Goal: Task Accomplishment & Management: Manage account settings

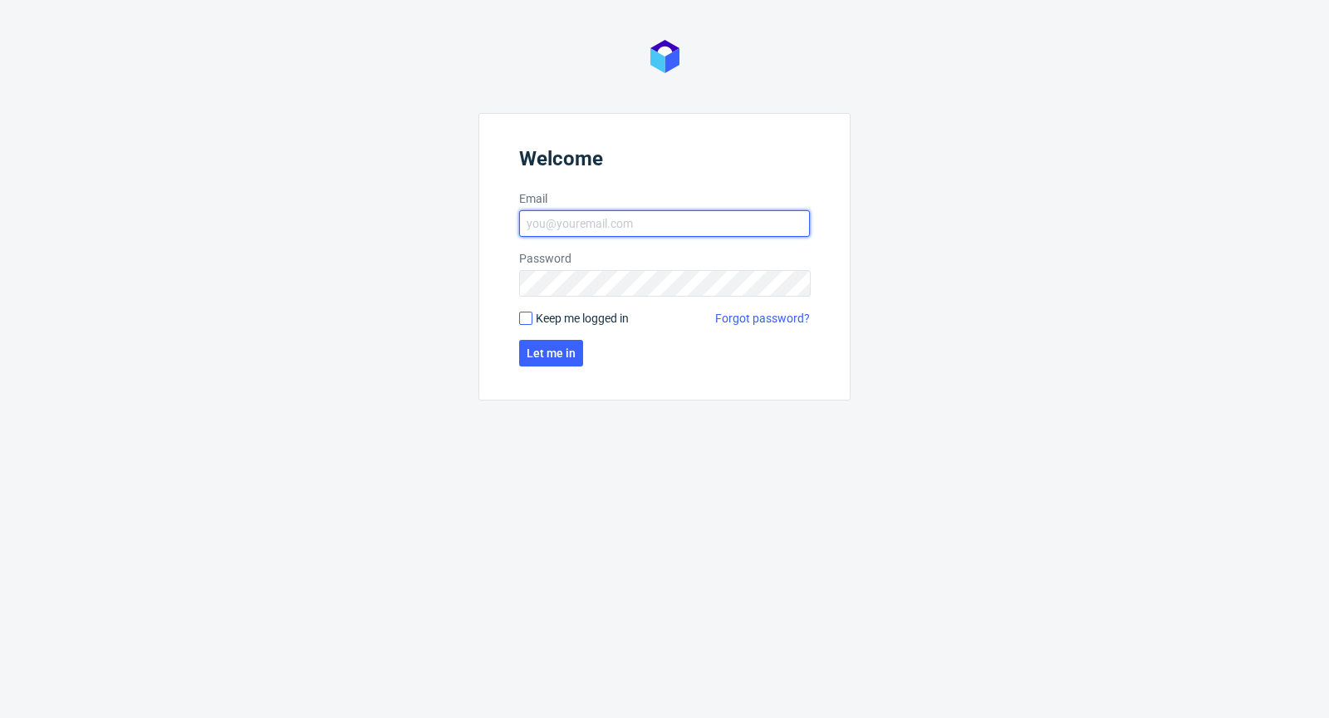
type input "[PERSON_NAME][EMAIL_ADDRESS][PERSON_NAME][DOMAIN_NAME]"
click at [526, 316] on input "Keep me logged in" at bounding box center [525, 318] width 13 height 13
checkbox input "true"
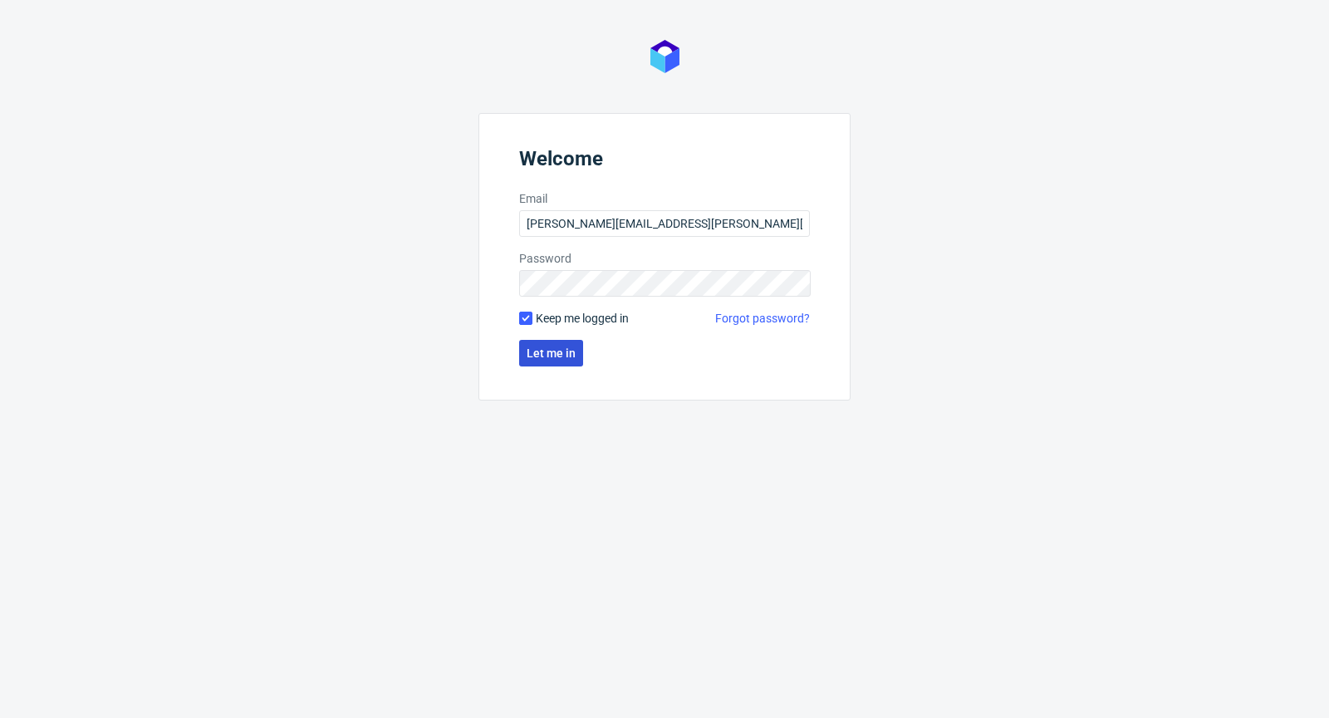
click at [543, 364] on button "Let me in" at bounding box center [551, 353] width 64 height 27
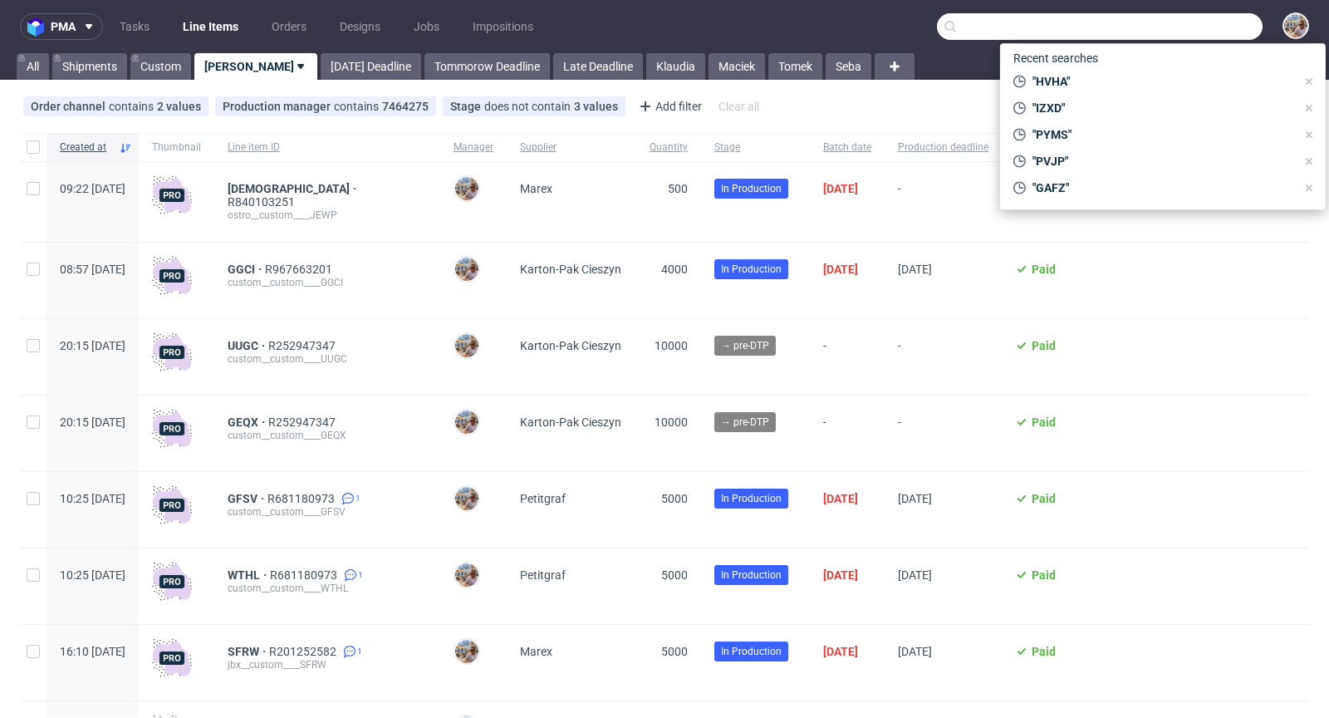
click at [1161, 32] on input "text" at bounding box center [1100, 26] width 326 height 27
paste input "DQYB"
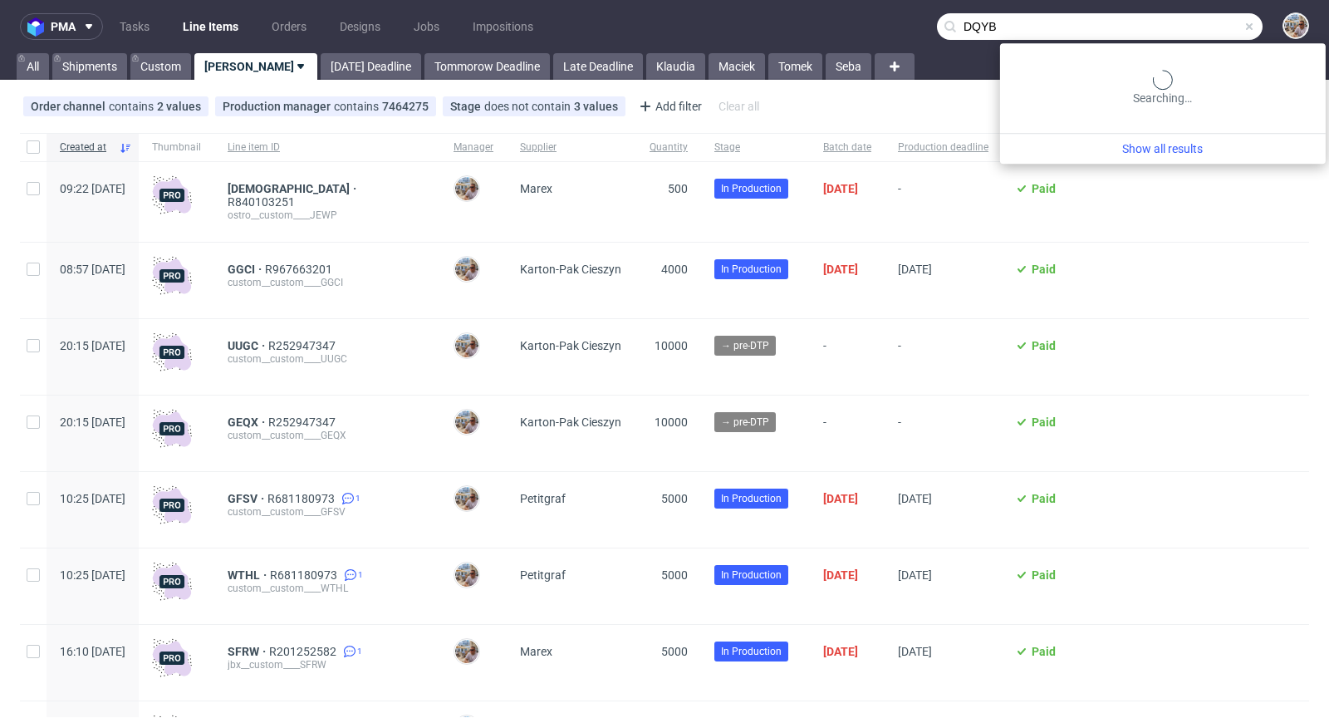
type input "DQYB"
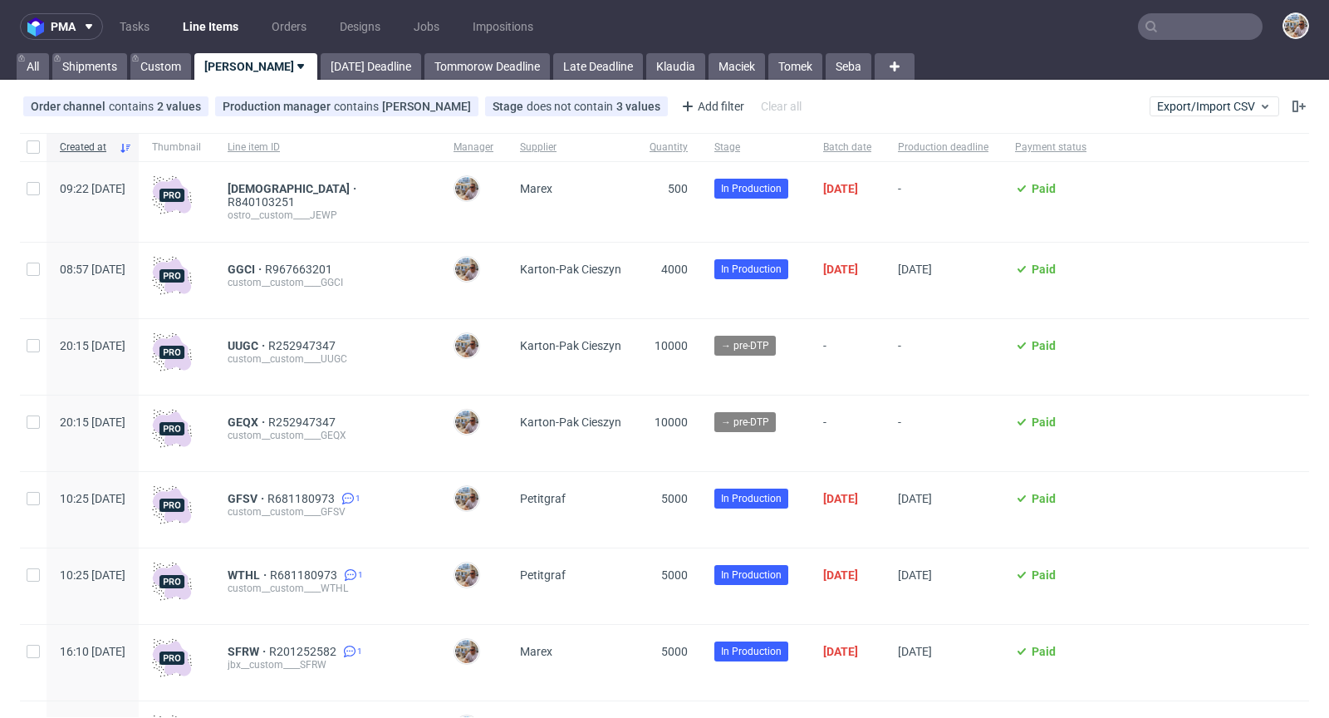
click at [1184, 25] on input "text" at bounding box center [1200, 26] width 125 height 27
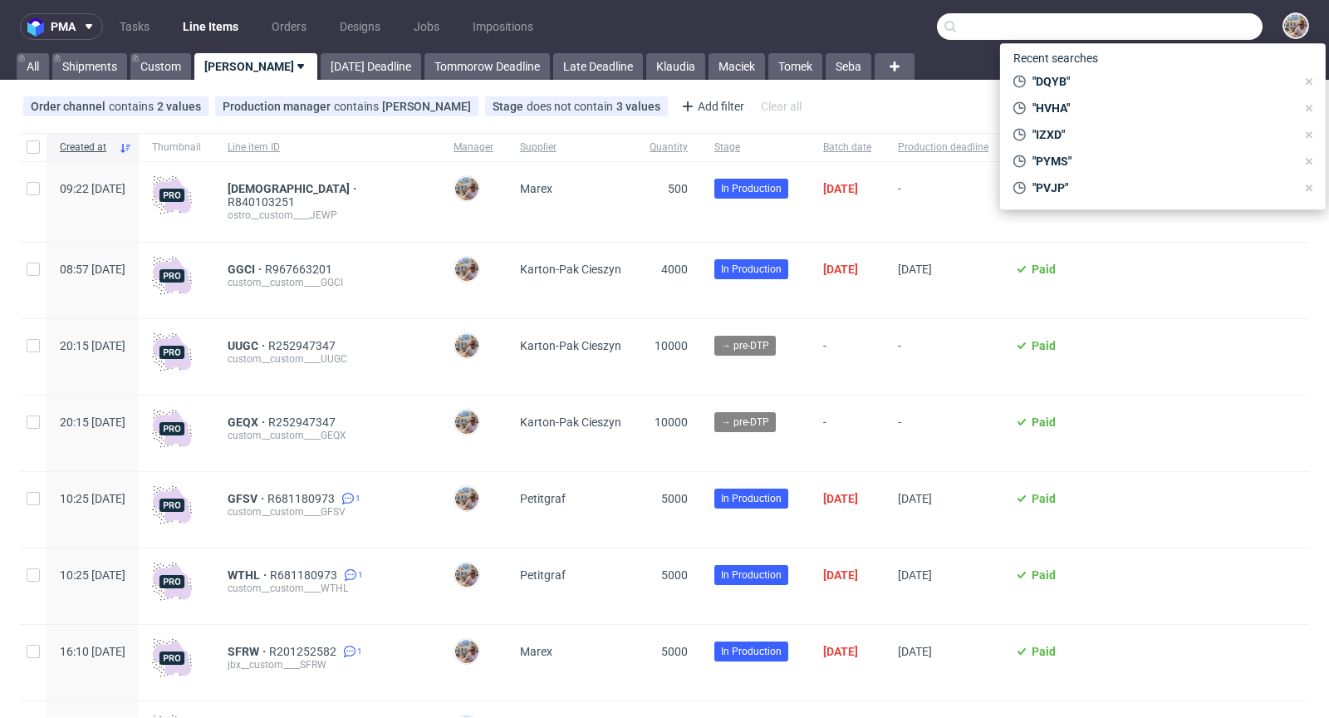
paste input "R426390069"
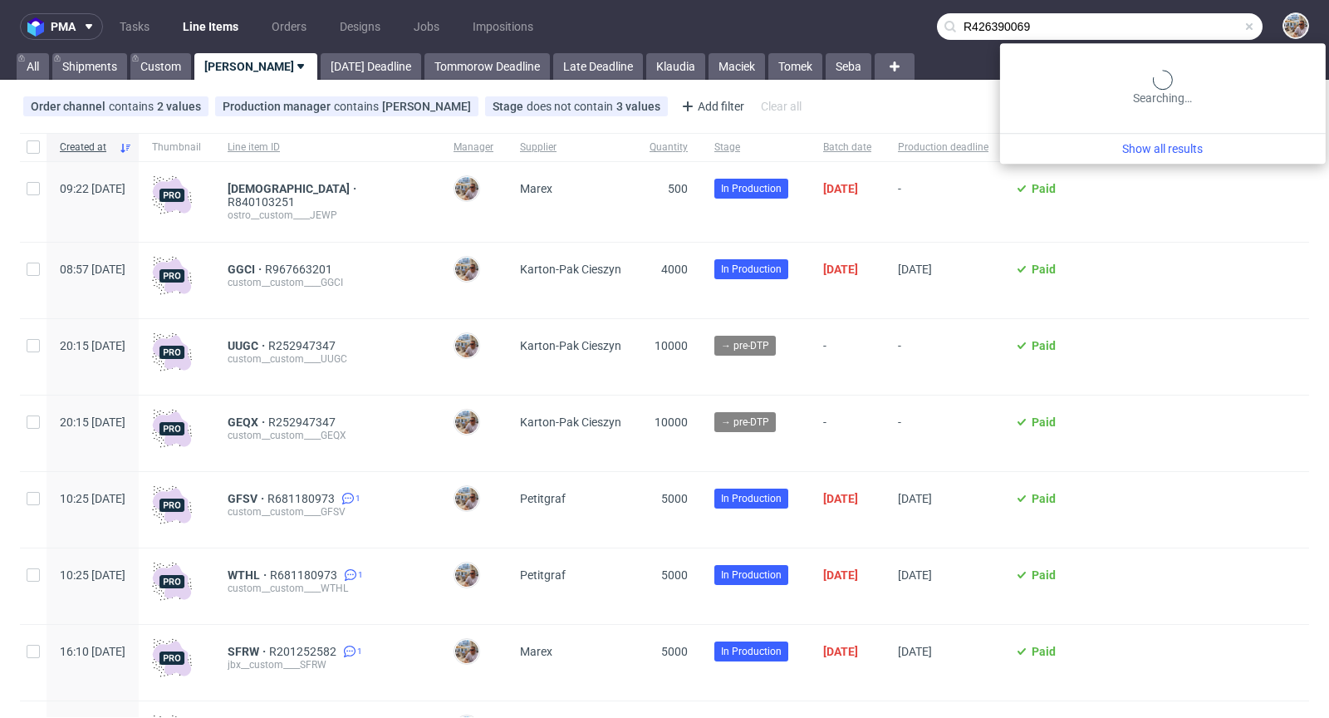
type input "R426390069"
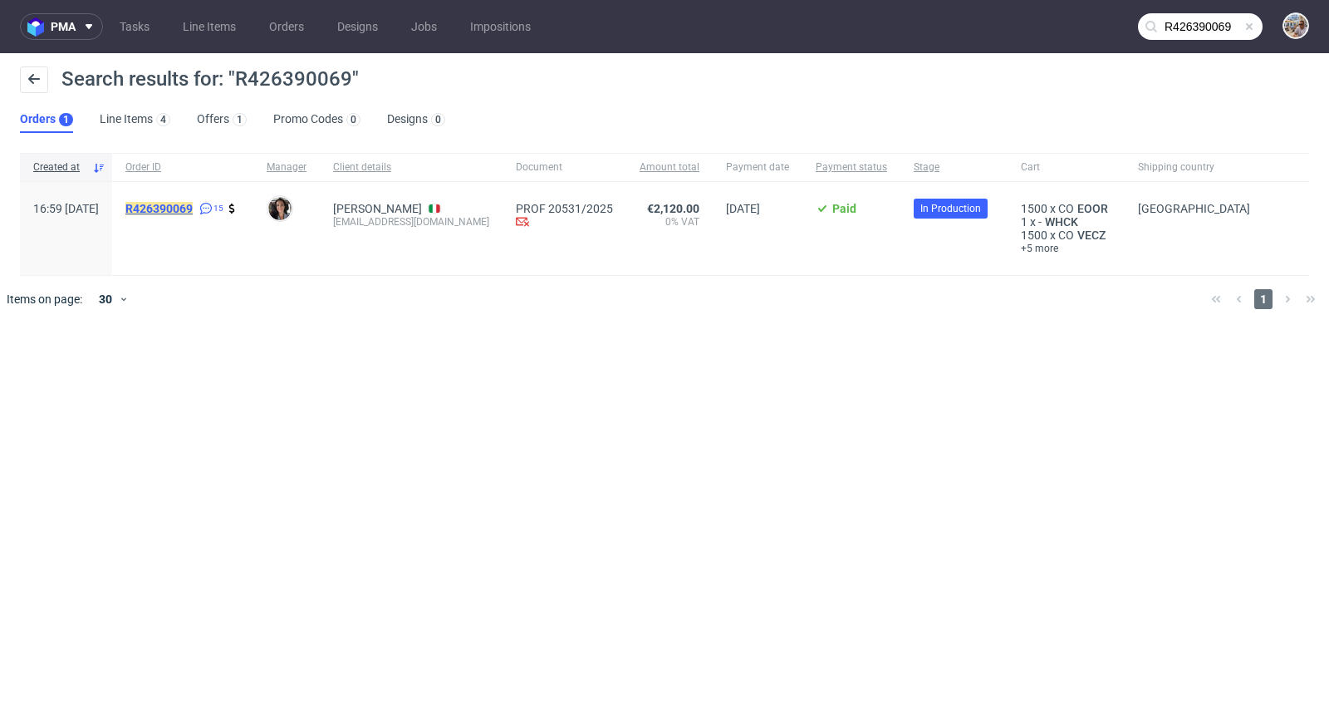
click at [193, 202] on mark "R426390069" at bounding box center [158, 208] width 67 height 13
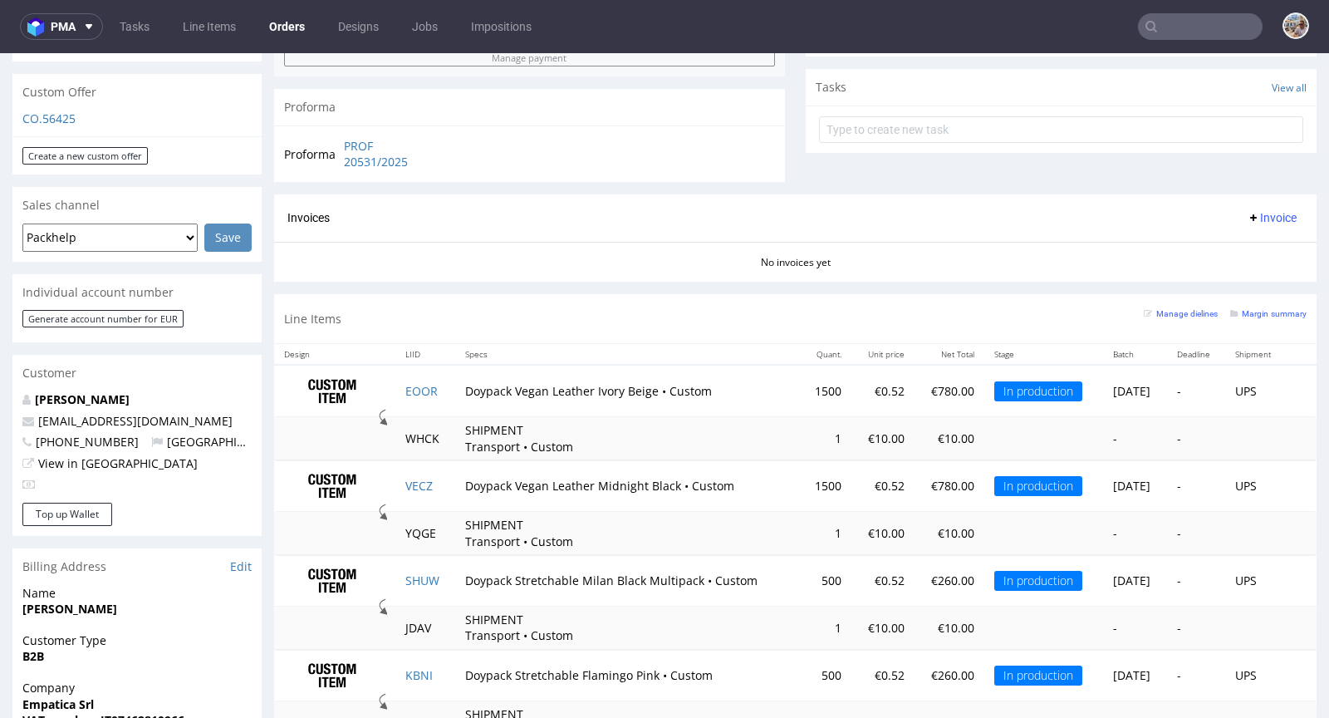
scroll to position [739, 0]
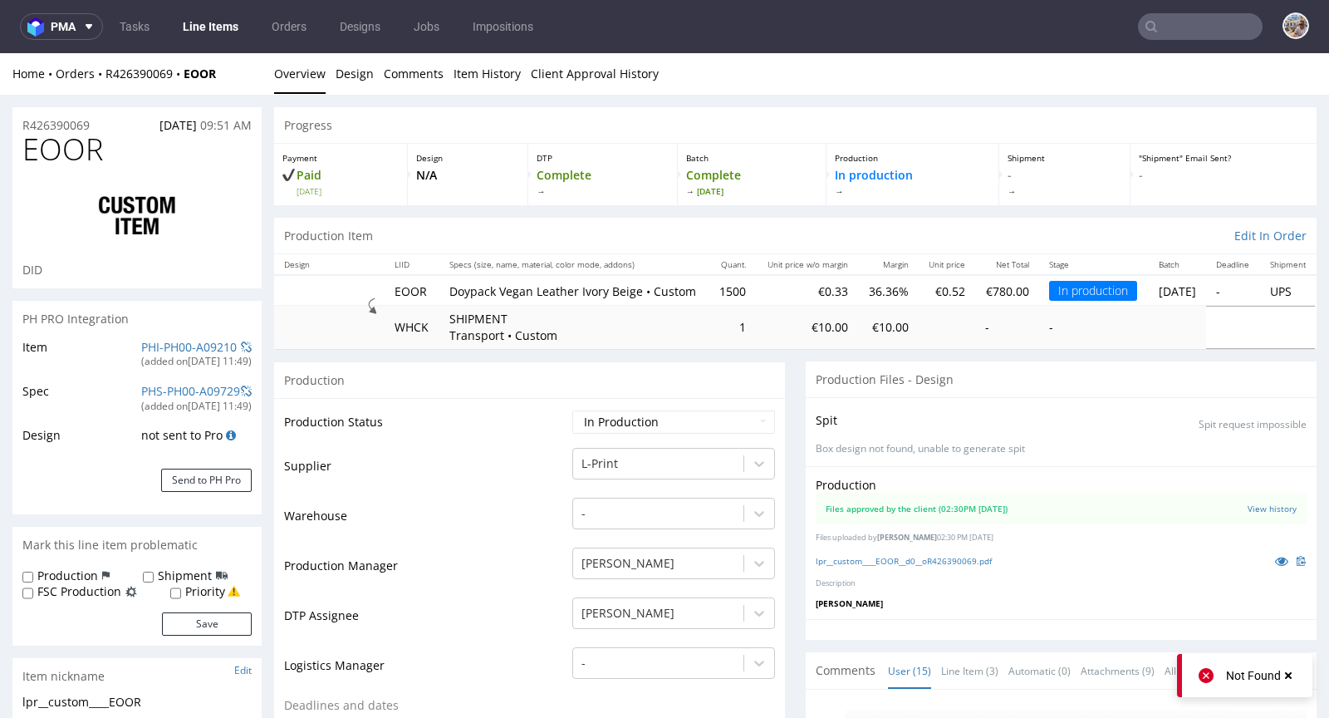
scroll to position [681, 0]
click at [1275, 567] on icon at bounding box center [1281, 561] width 13 height 12
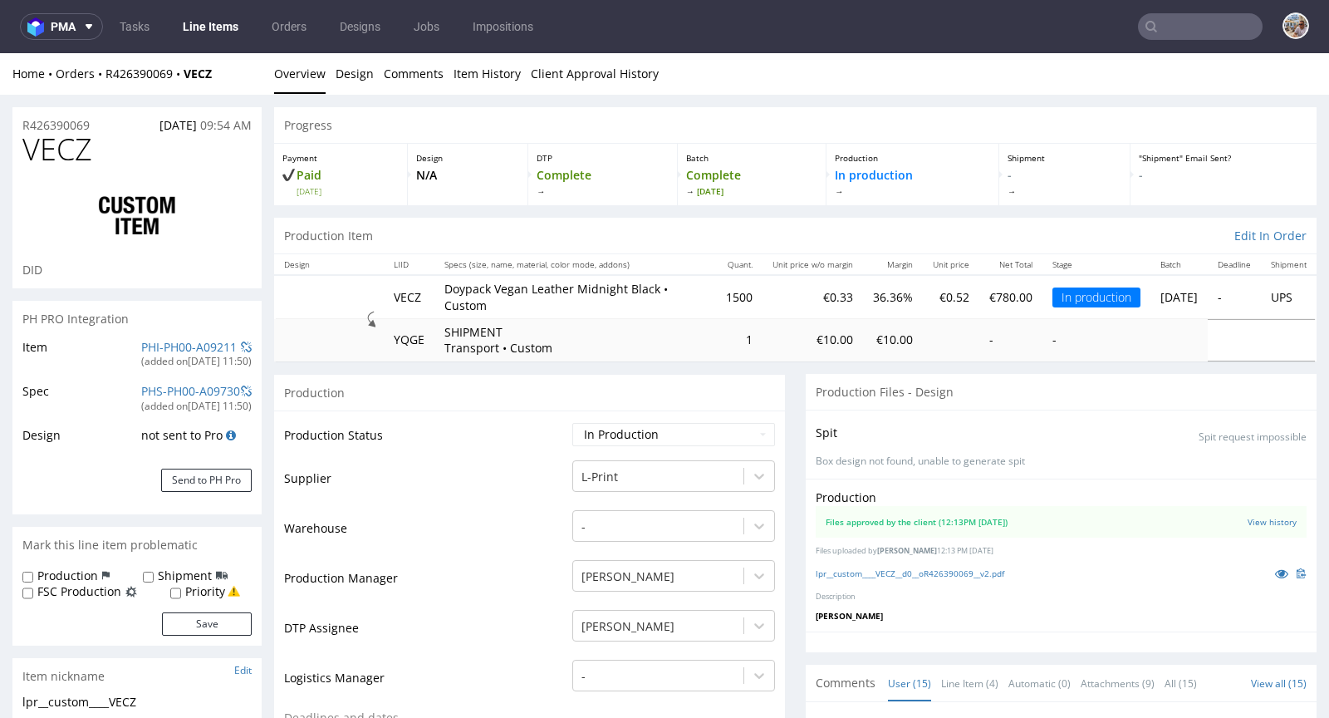
scroll to position [681, 0]
click at [1275, 571] on icon at bounding box center [1281, 573] width 13 height 12
click at [1275, 573] on icon at bounding box center [1281, 573] width 13 height 12
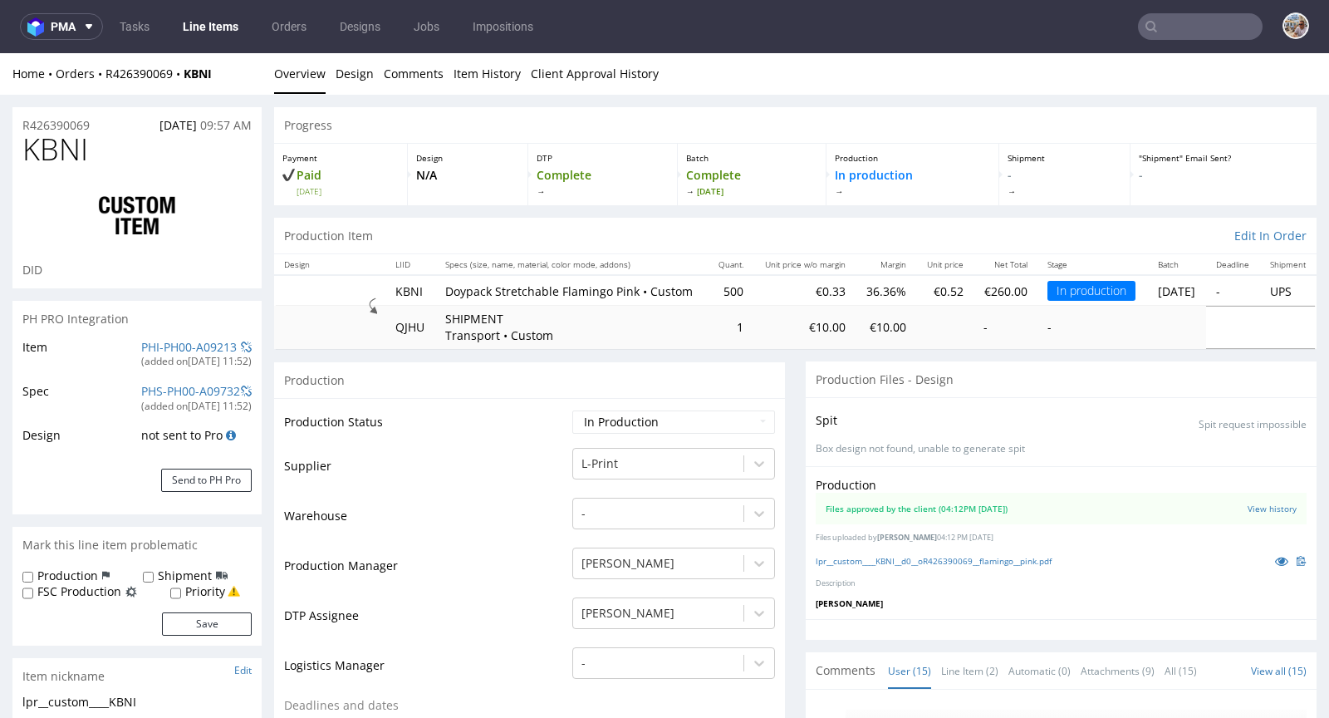
scroll to position [681, 0]
click at [1275, 567] on icon at bounding box center [1281, 561] width 13 height 12
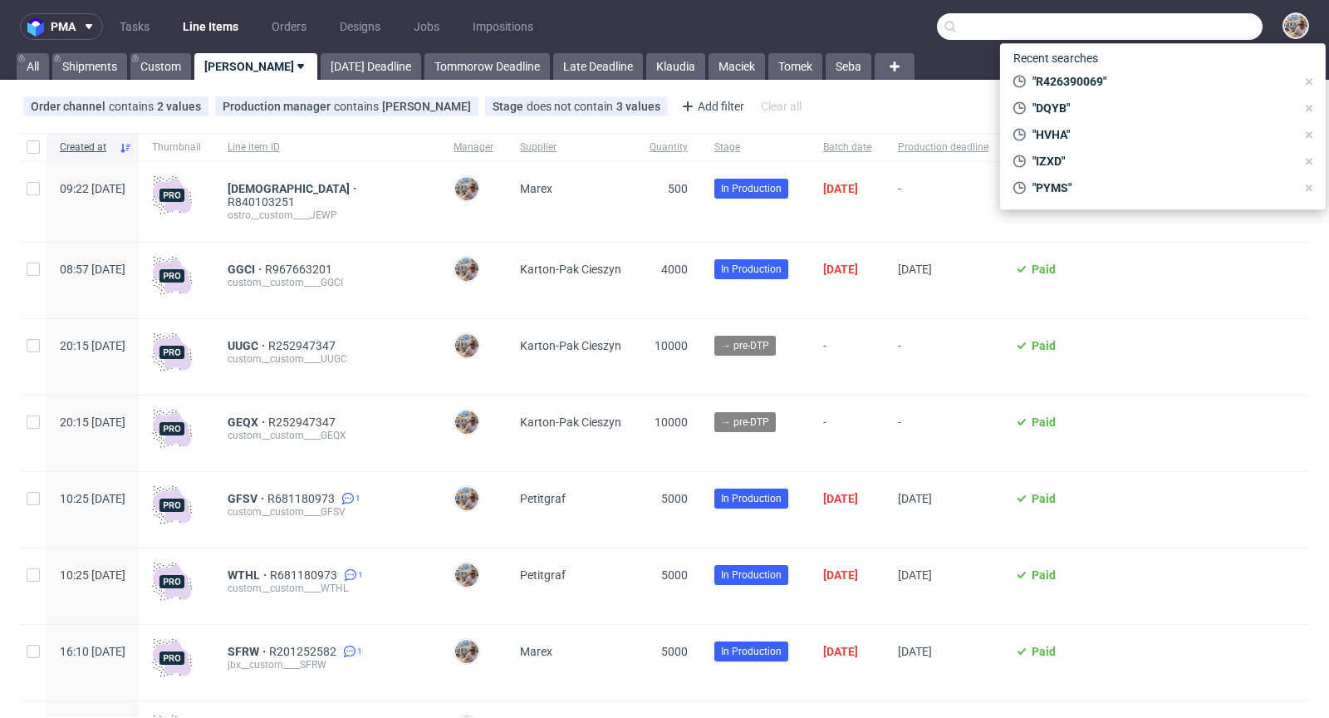
click at [1219, 22] on input "text" at bounding box center [1100, 26] width 326 height 27
paste input "JEWP"
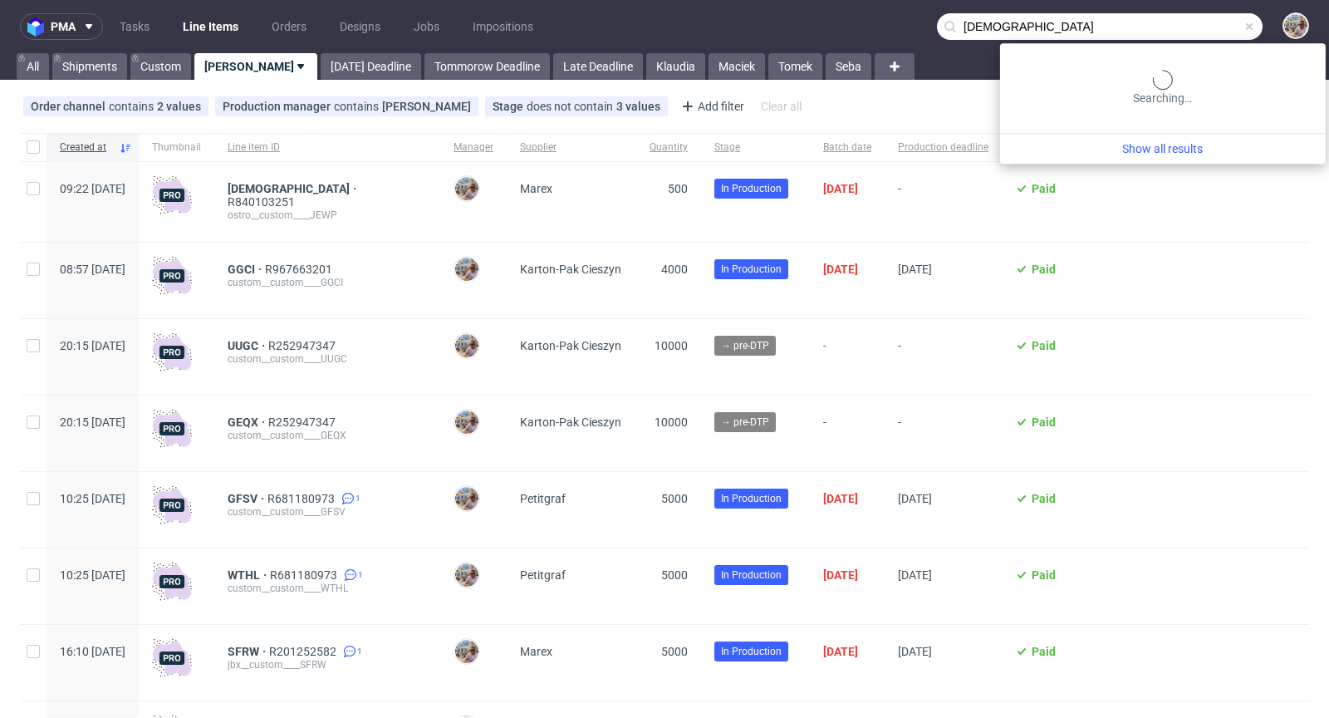
type input "JEWP"
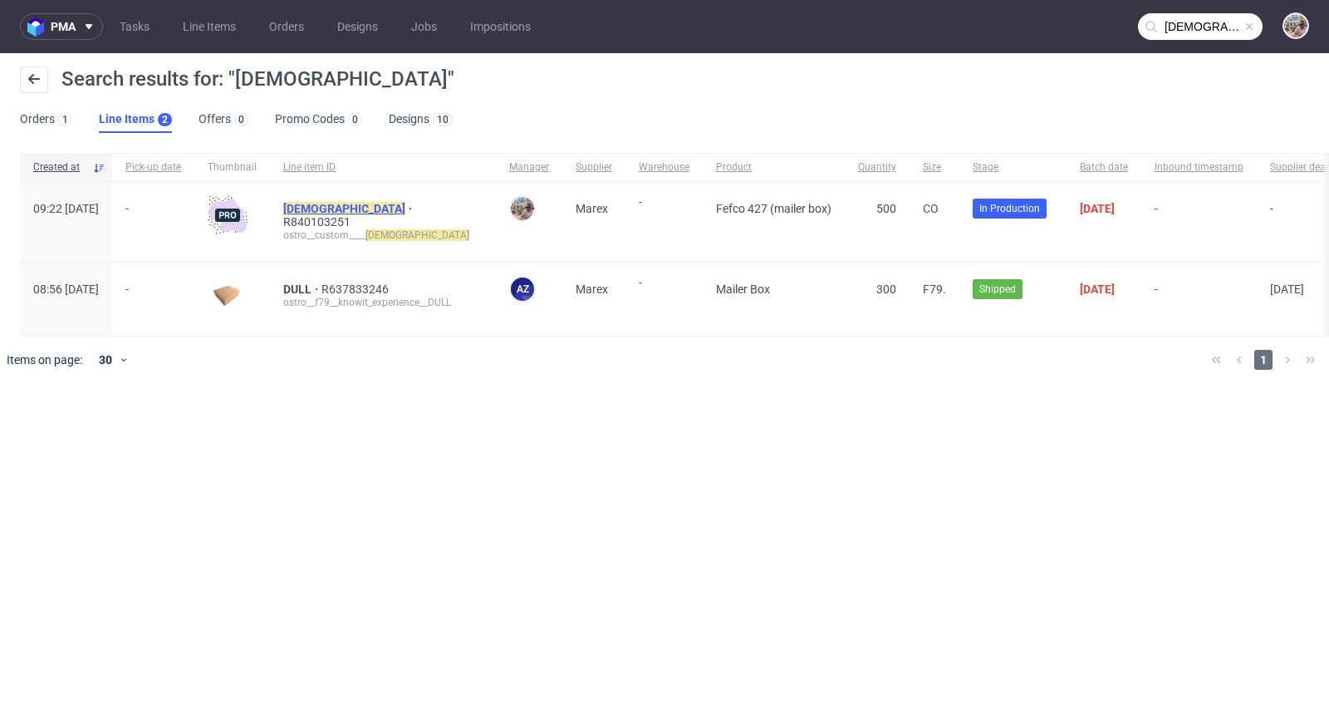
click at [338, 209] on mark "JEWP" at bounding box center [344, 208] width 122 height 13
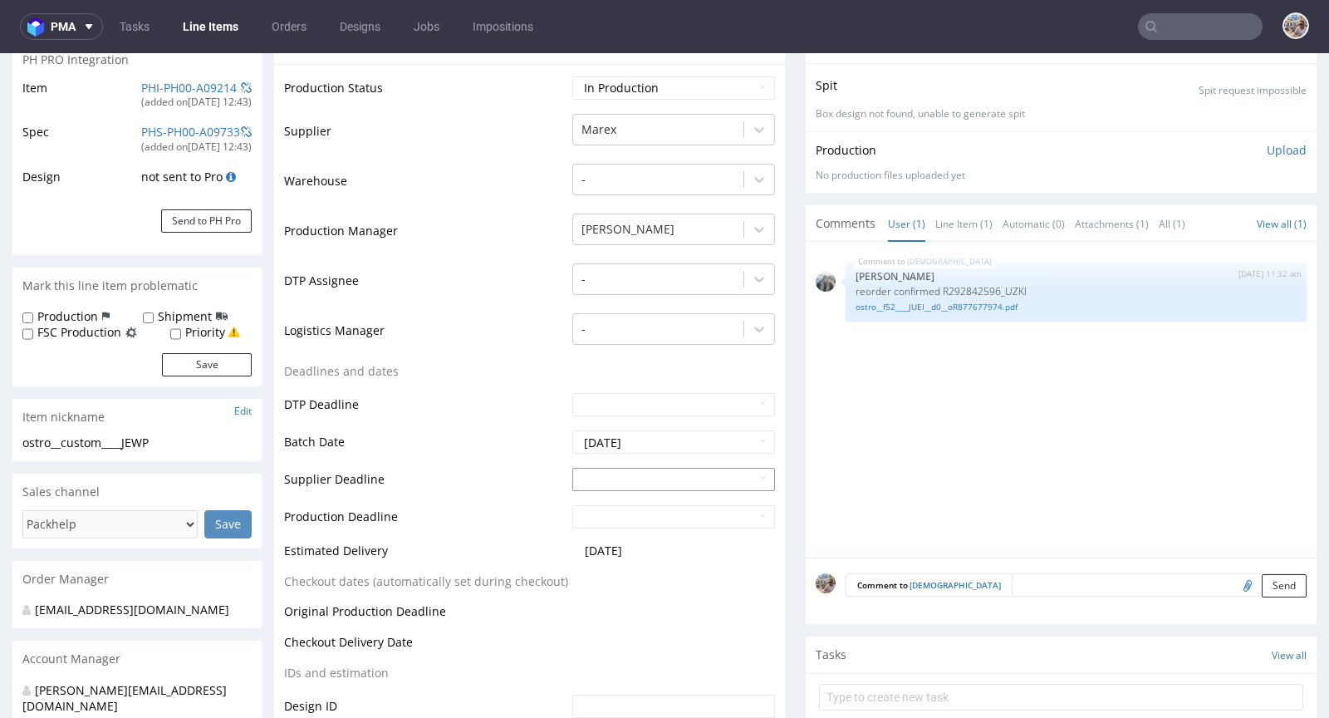
scroll to position [313, 0]
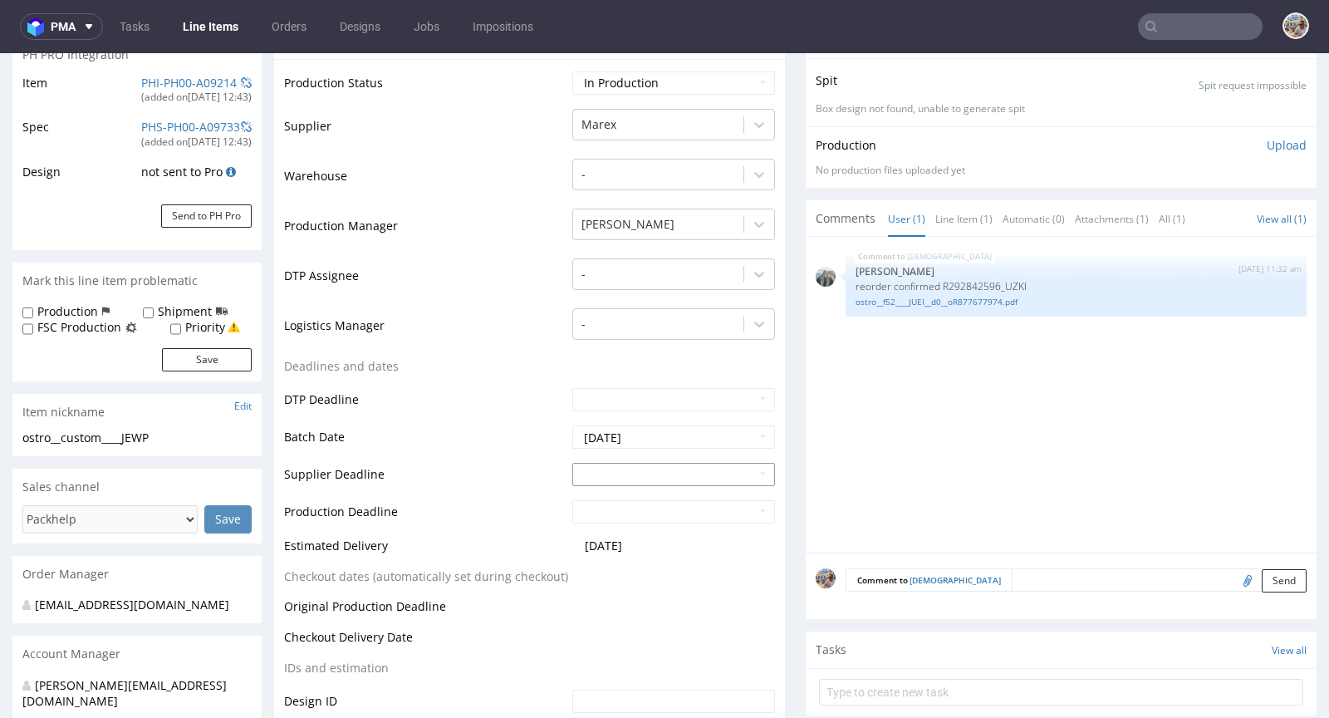
click at [624, 463] on input "text" at bounding box center [673, 474] width 203 height 23
click at [493, 441] on td "Batch Date" at bounding box center [426, 442] width 284 height 37
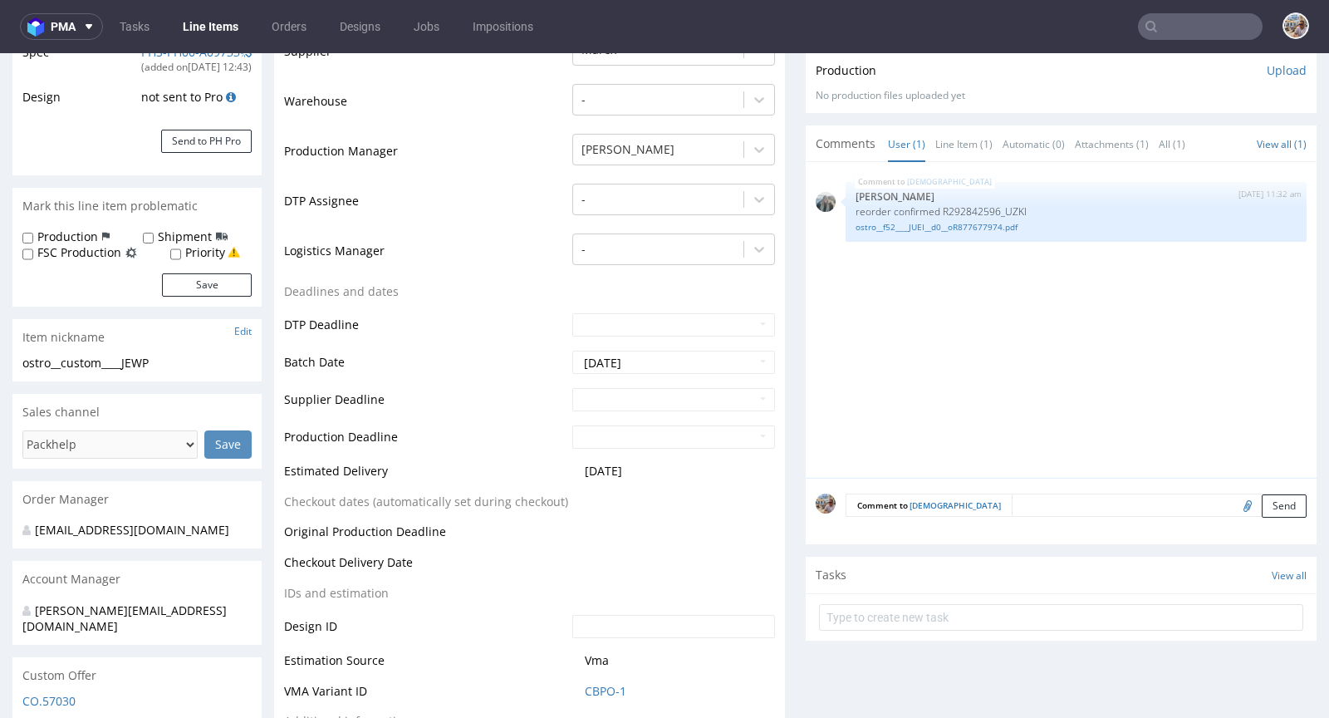
scroll to position [645, 0]
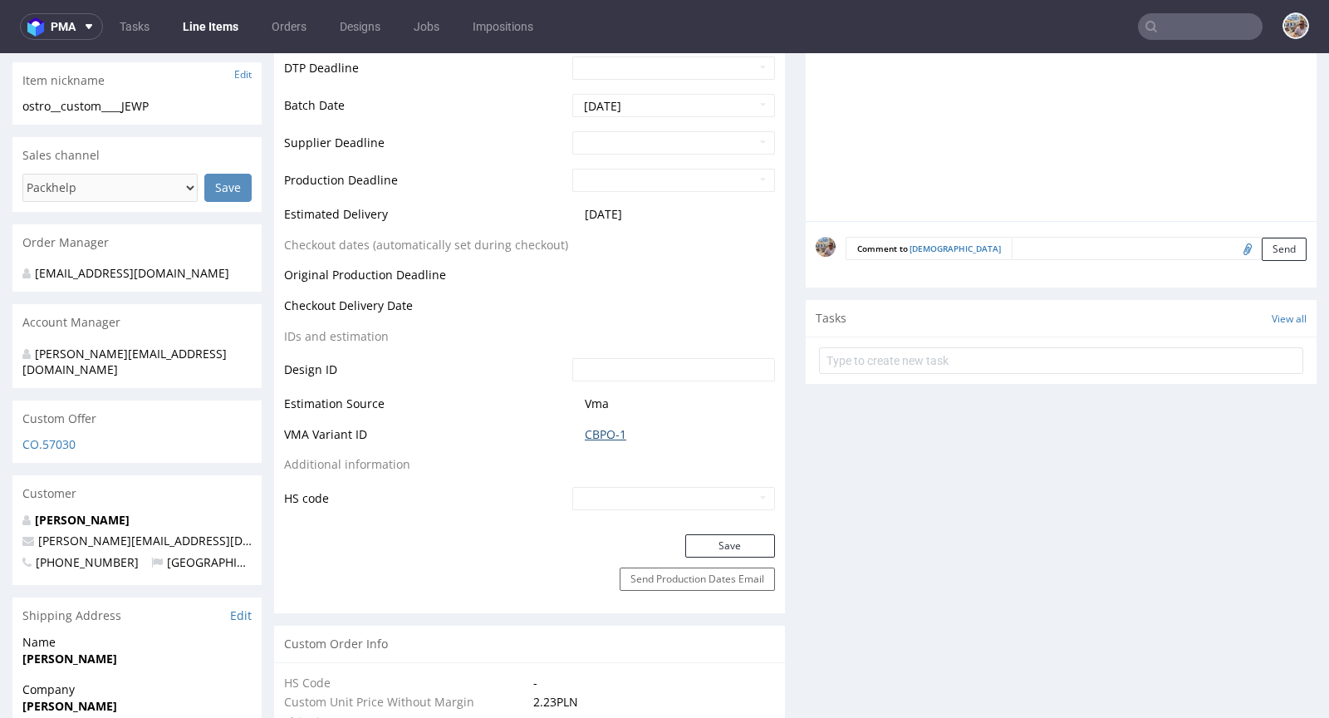
click at [617, 426] on link "CBPO-1" at bounding box center [606, 434] width 42 height 17
click at [600, 426] on link "CBPO-1" at bounding box center [606, 434] width 42 height 17
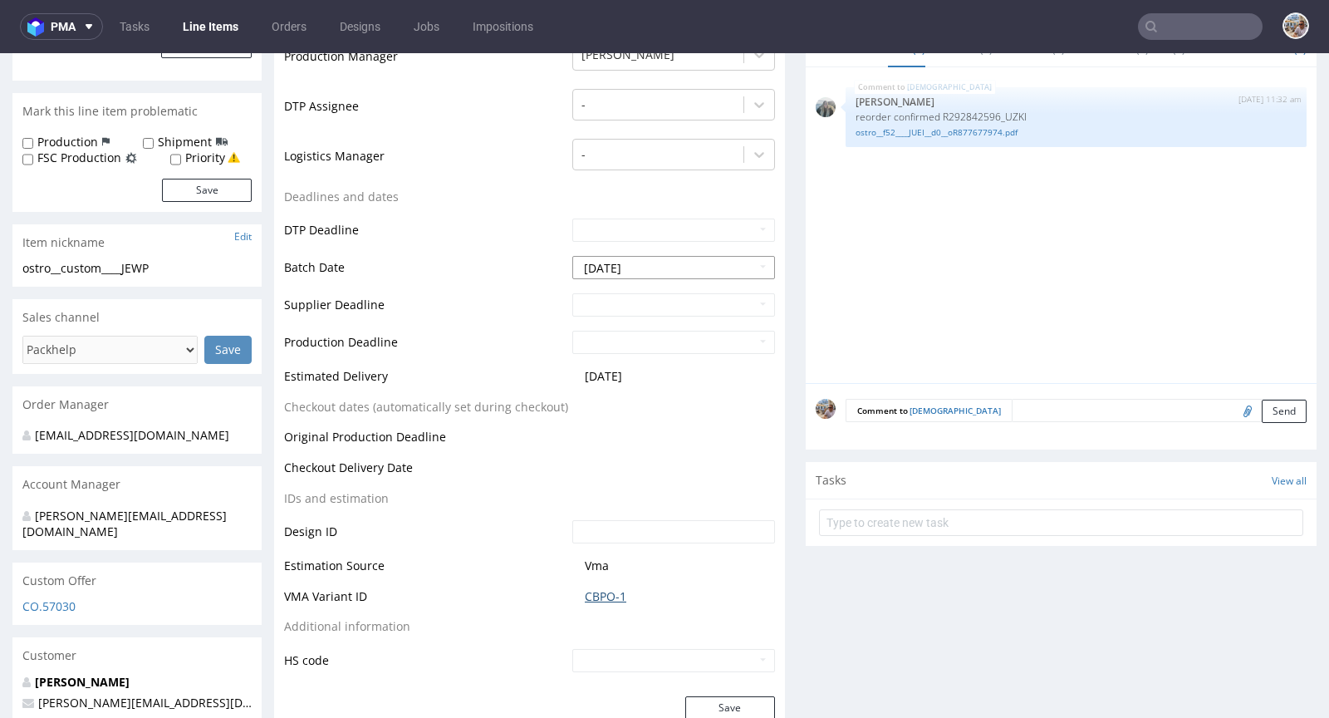
scroll to position [479, 0]
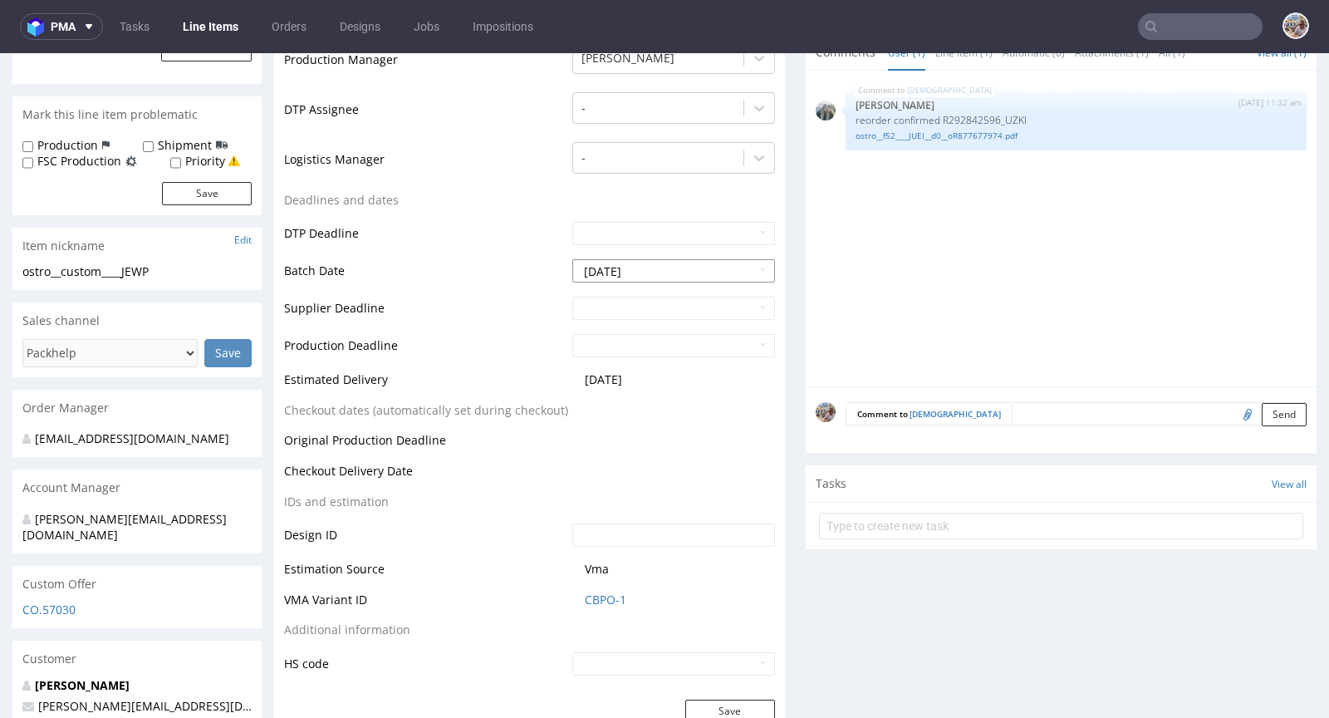
click at [641, 259] on input "2025-10-03" at bounding box center [673, 270] width 203 height 23
click at [403, 295] on td "Supplier Deadline" at bounding box center [426, 313] width 284 height 37
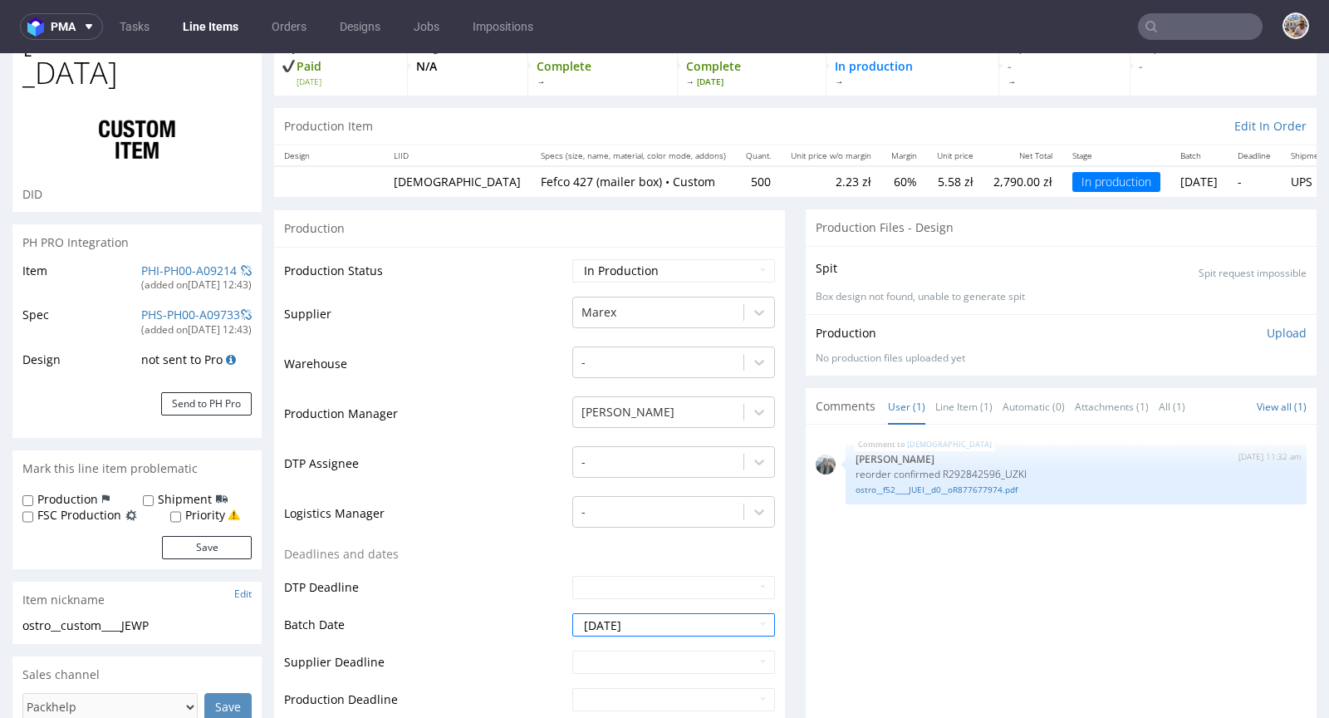
scroll to position [292, 0]
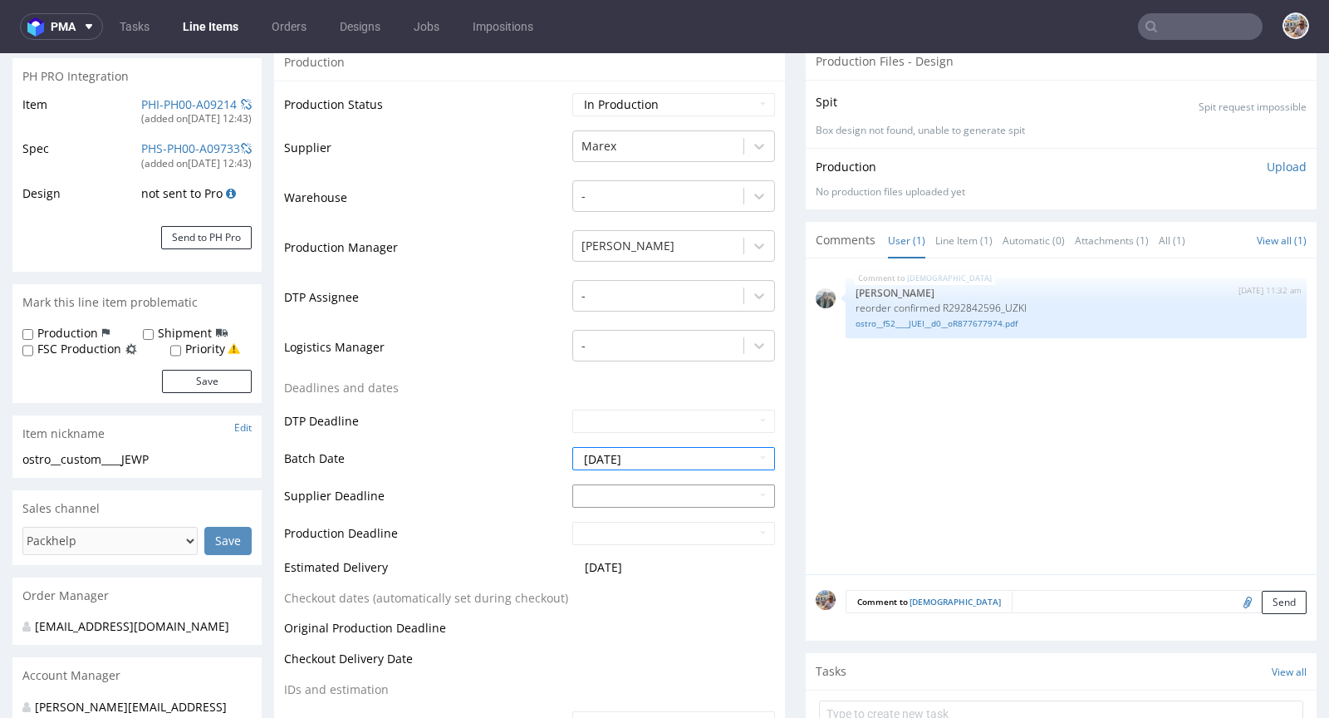
click at [634, 484] on input "text" at bounding box center [673, 495] width 203 height 23
click at [632, 404] on td "21" at bounding box center [633, 403] width 25 height 25
type input "2025-10-21"
click at [653, 522] on input "text" at bounding box center [673, 533] width 203 height 23
click at [682, 439] on td "23" at bounding box center [684, 441] width 25 height 25
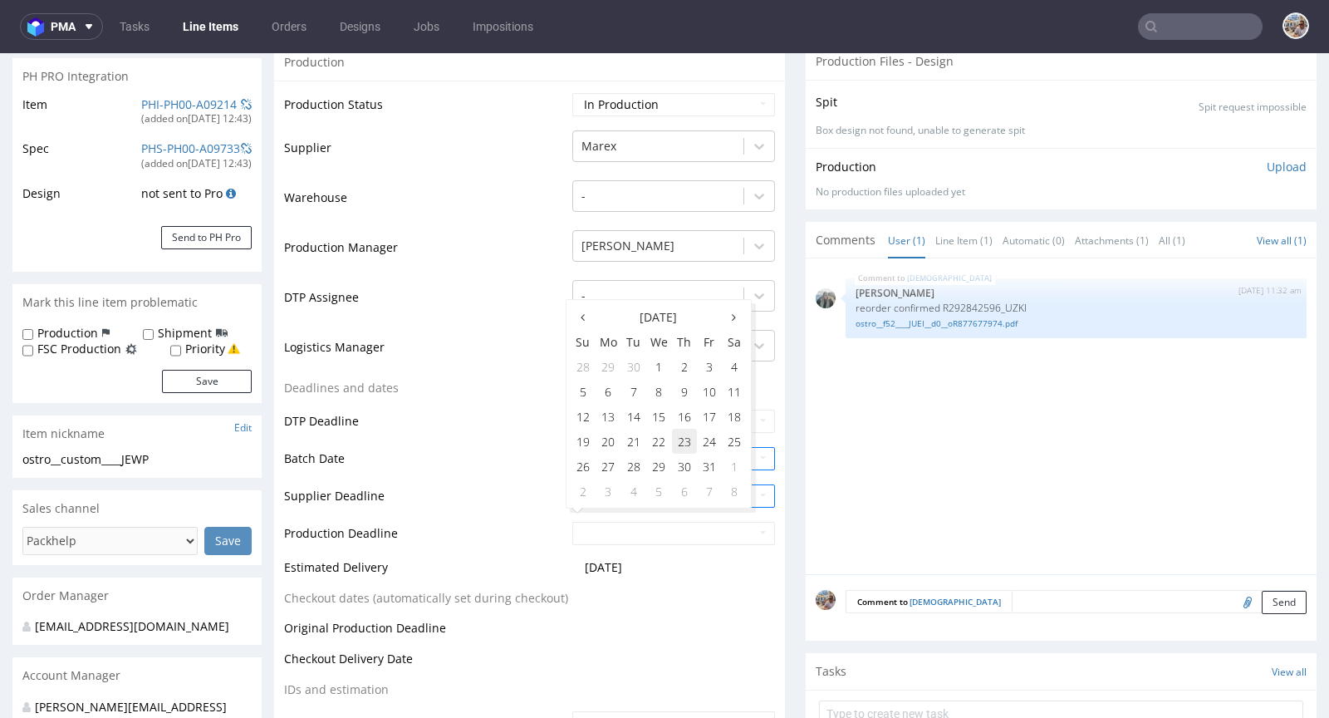
type input "2025-10-23"
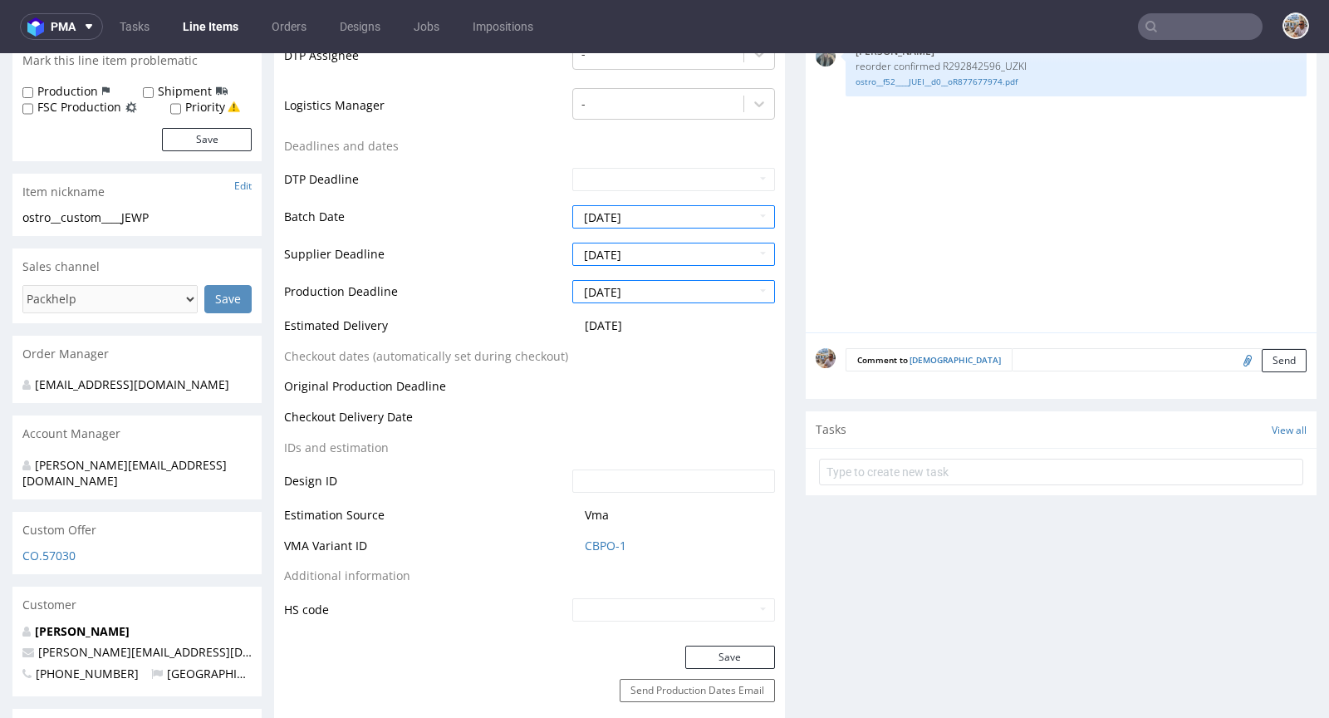
scroll to position [579, 0]
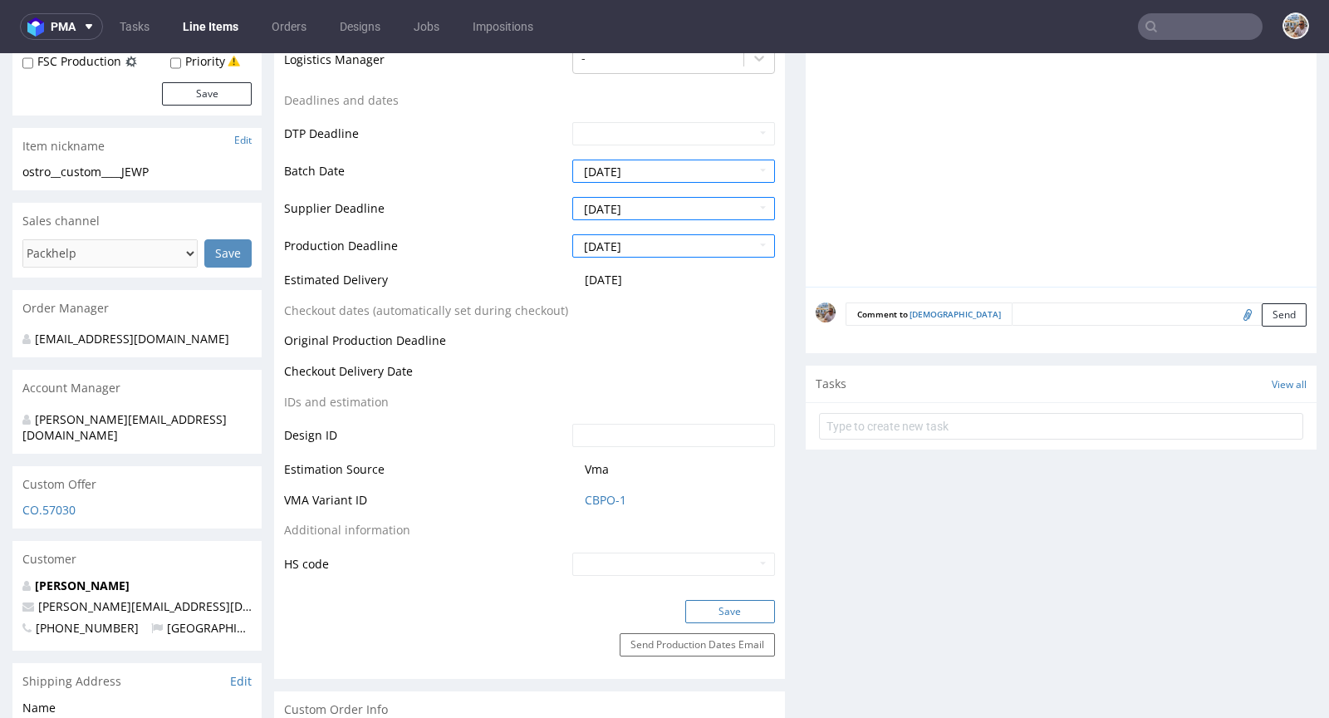
click at [744, 600] on button "Save" at bounding box center [730, 611] width 90 height 23
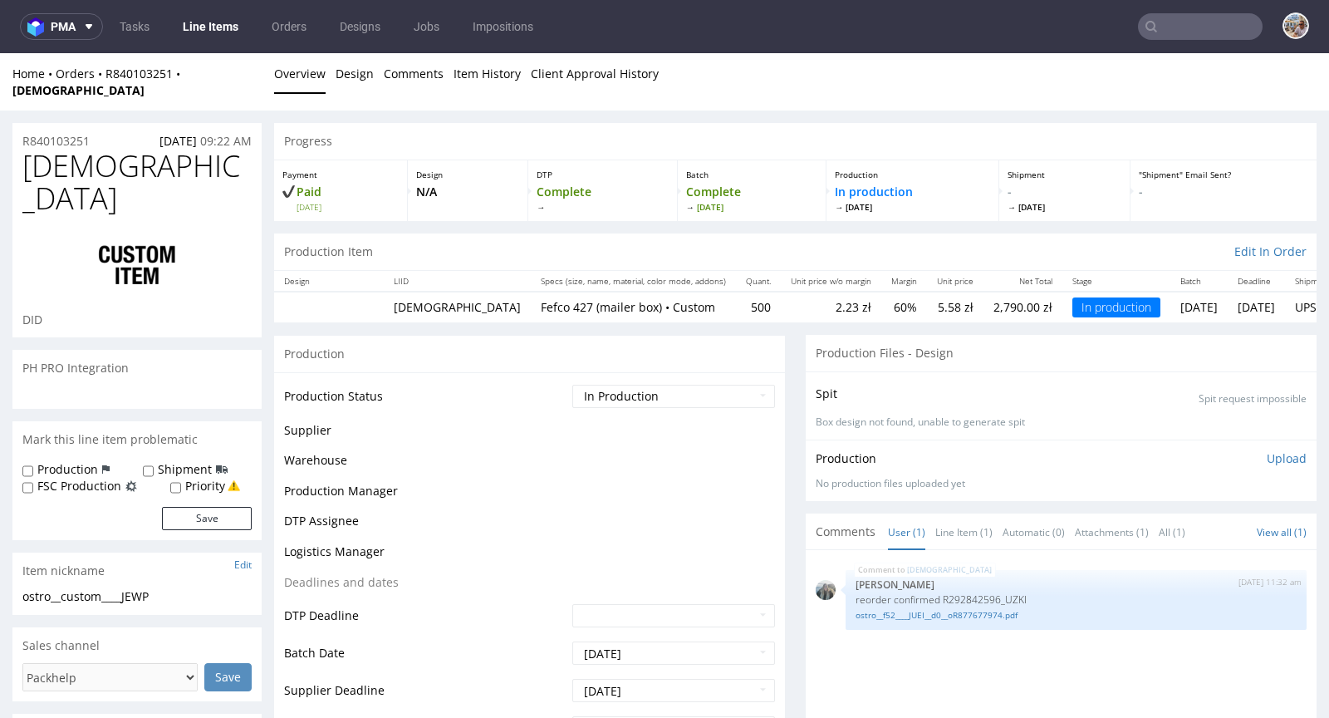
scroll to position [425, 0]
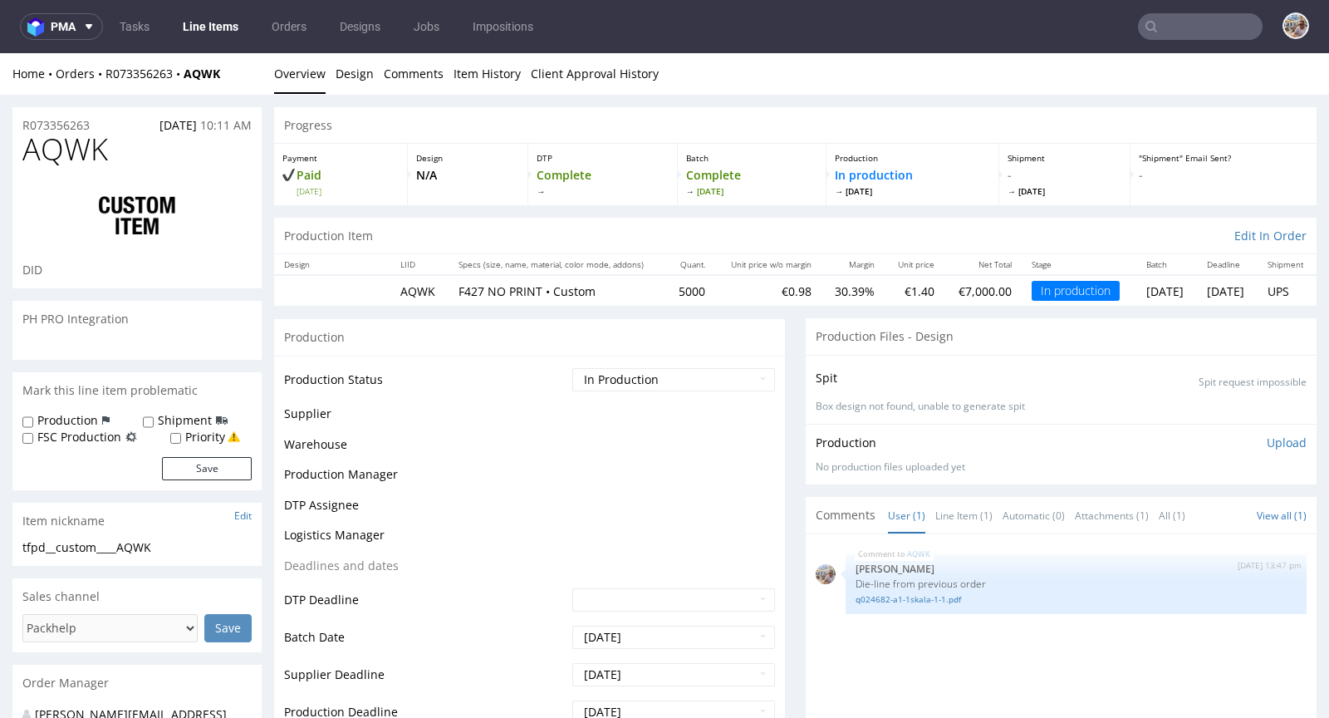
select select "in_progress"
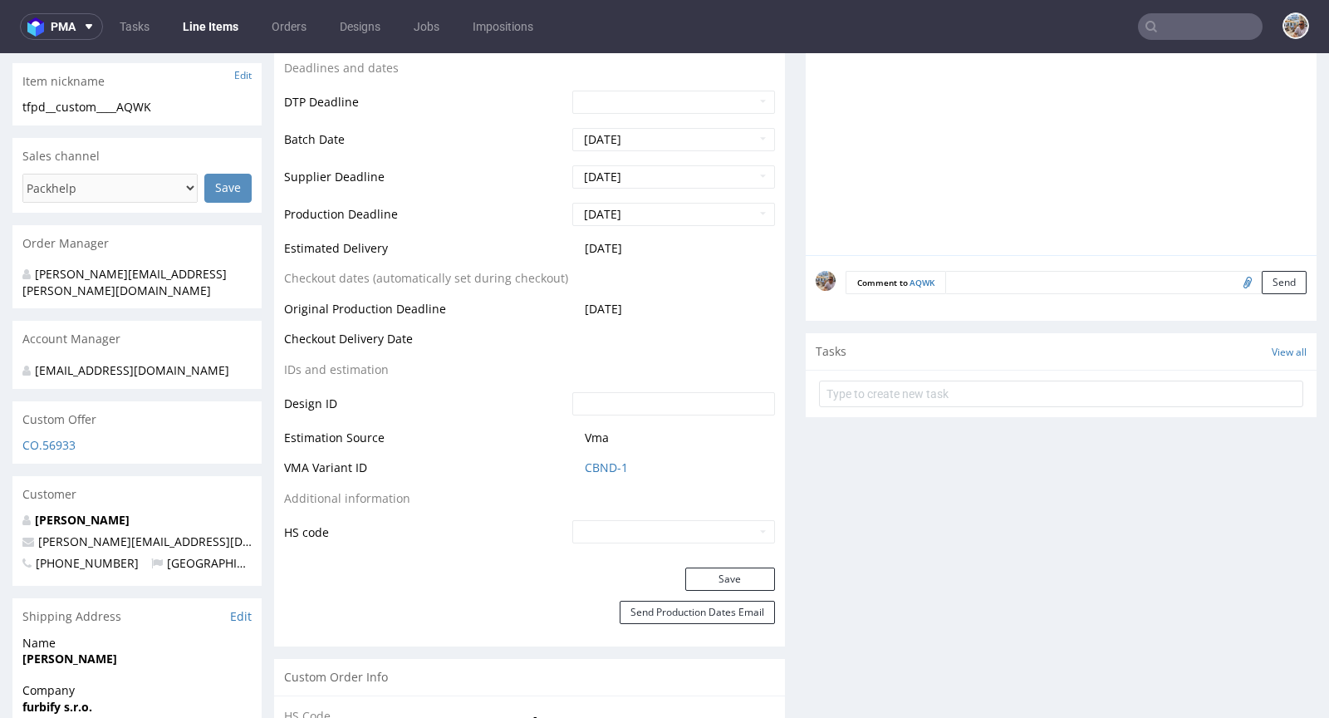
scroll to position [596, 0]
click at [614, 468] on link "CBND-1" at bounding box center [606, 467] width 43 height 17
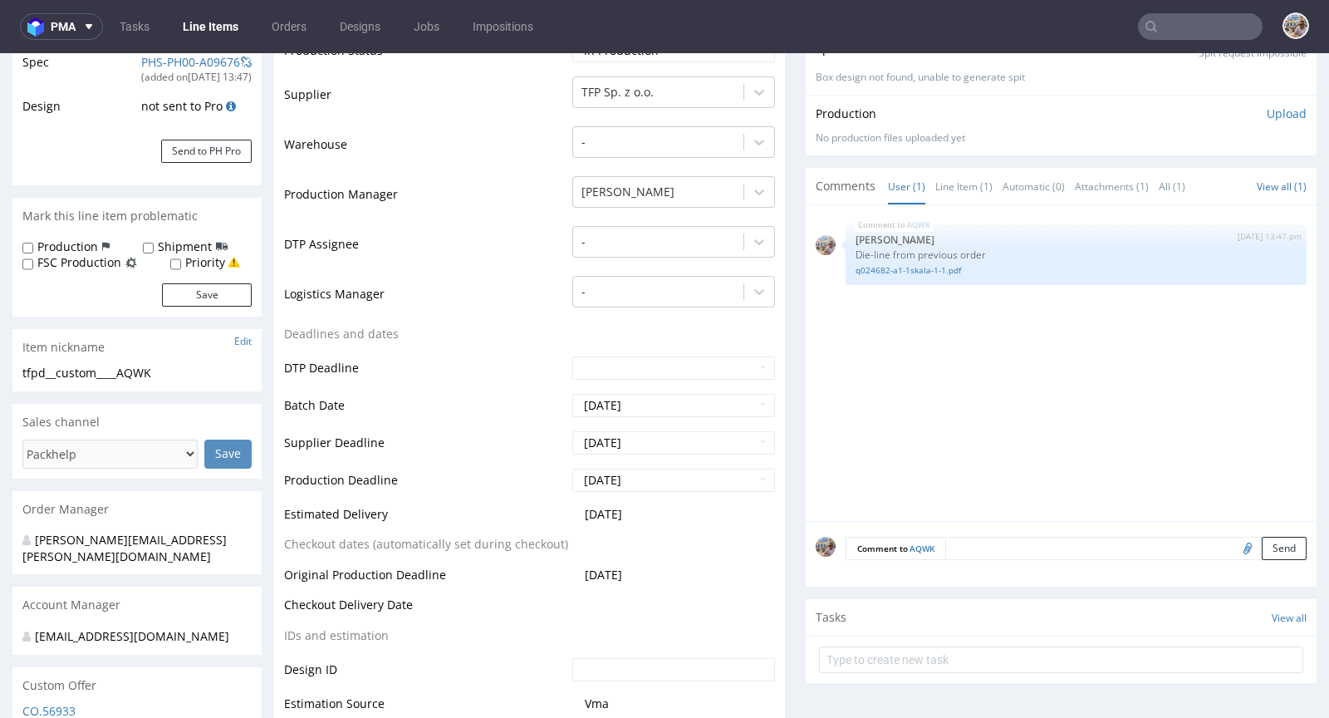
scroll to position [0, 0]
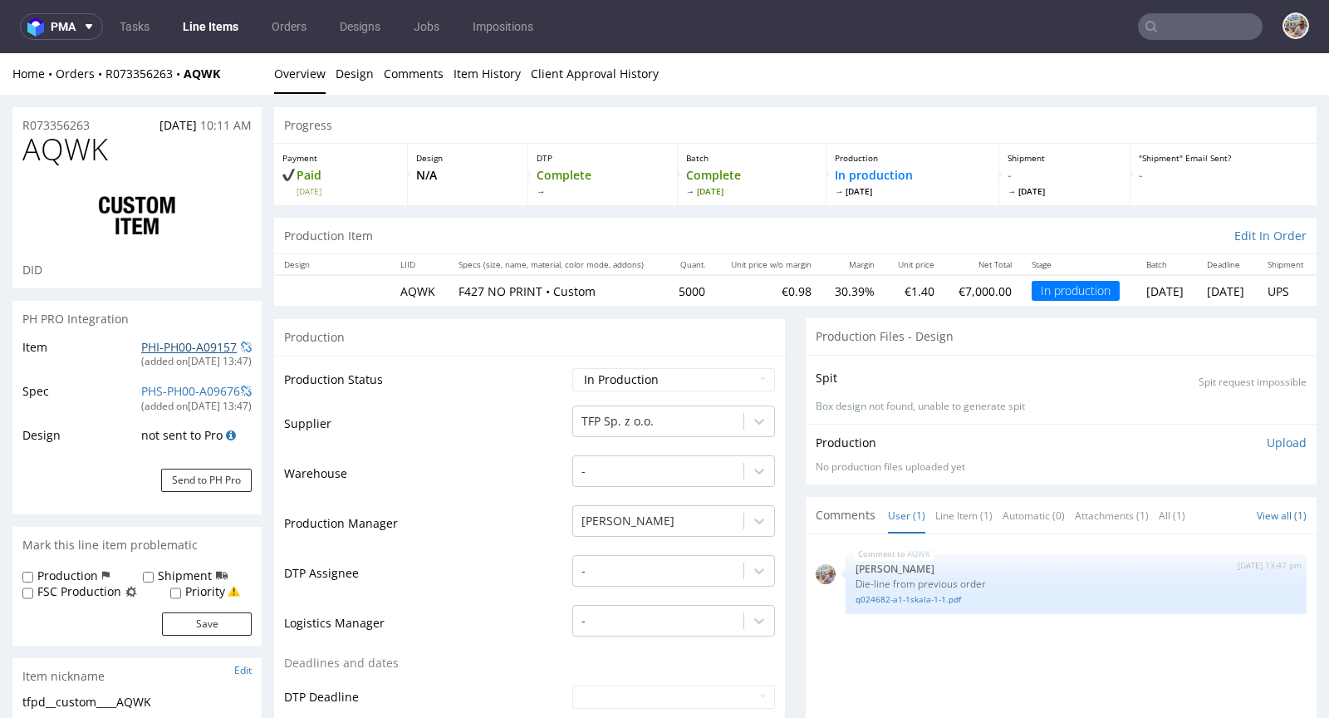
click at [170, 344] on link "PHI-PH00-A09157" at bounding box center [189, 347] width 96 height 16
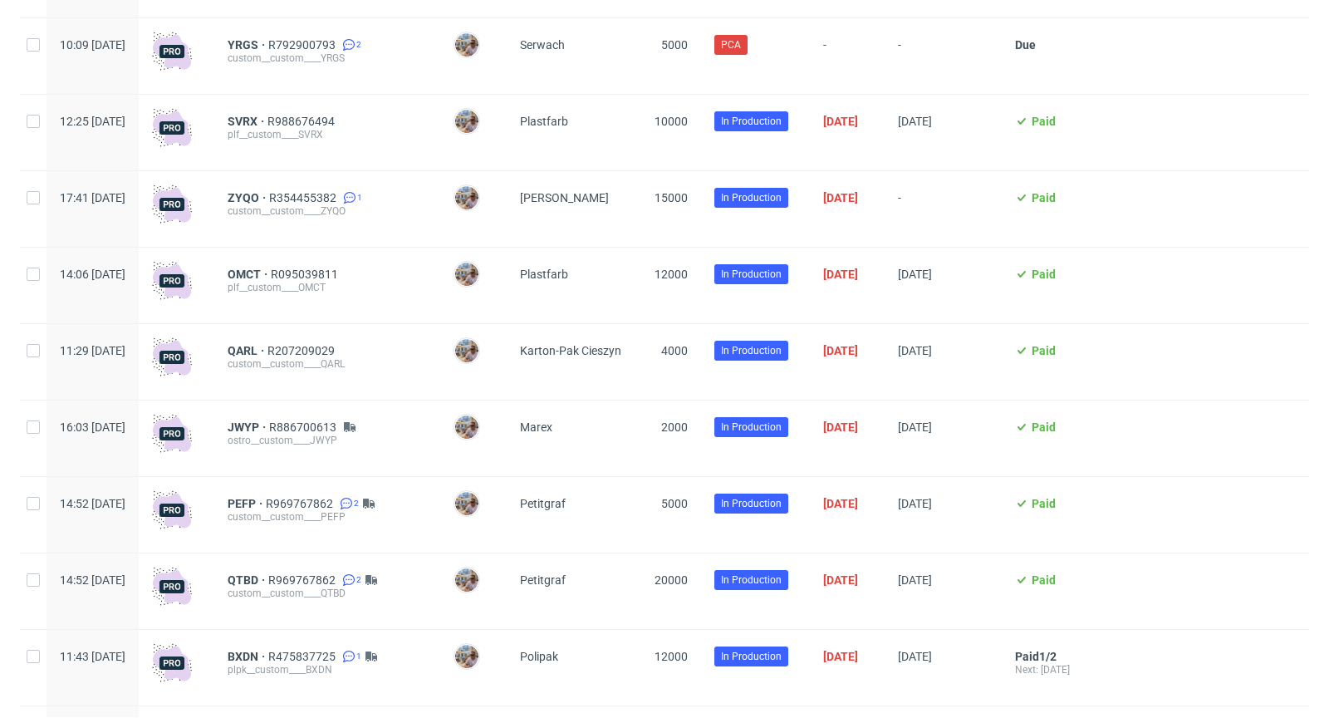
scroll to position [721, 0]
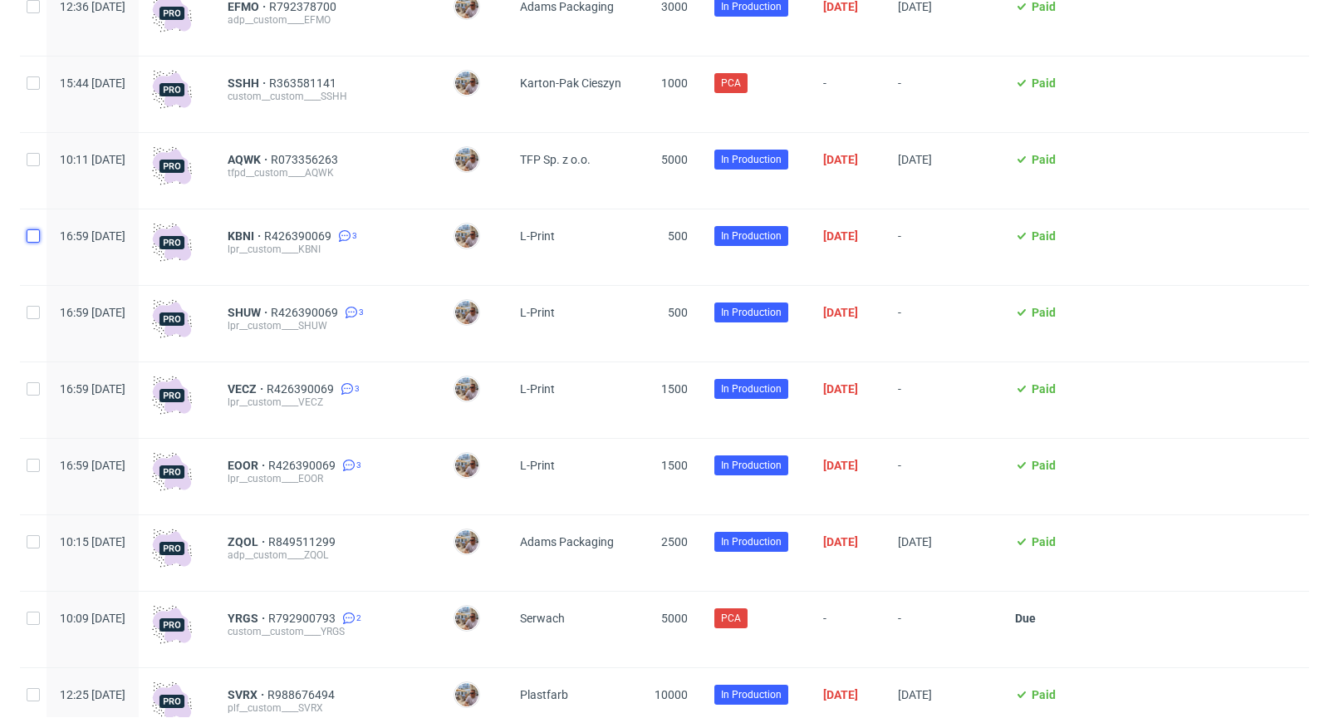
click at [32, 233] on input "checkbox" at bounding box center [33, 235] width 13 height 13
checkbox input "true"
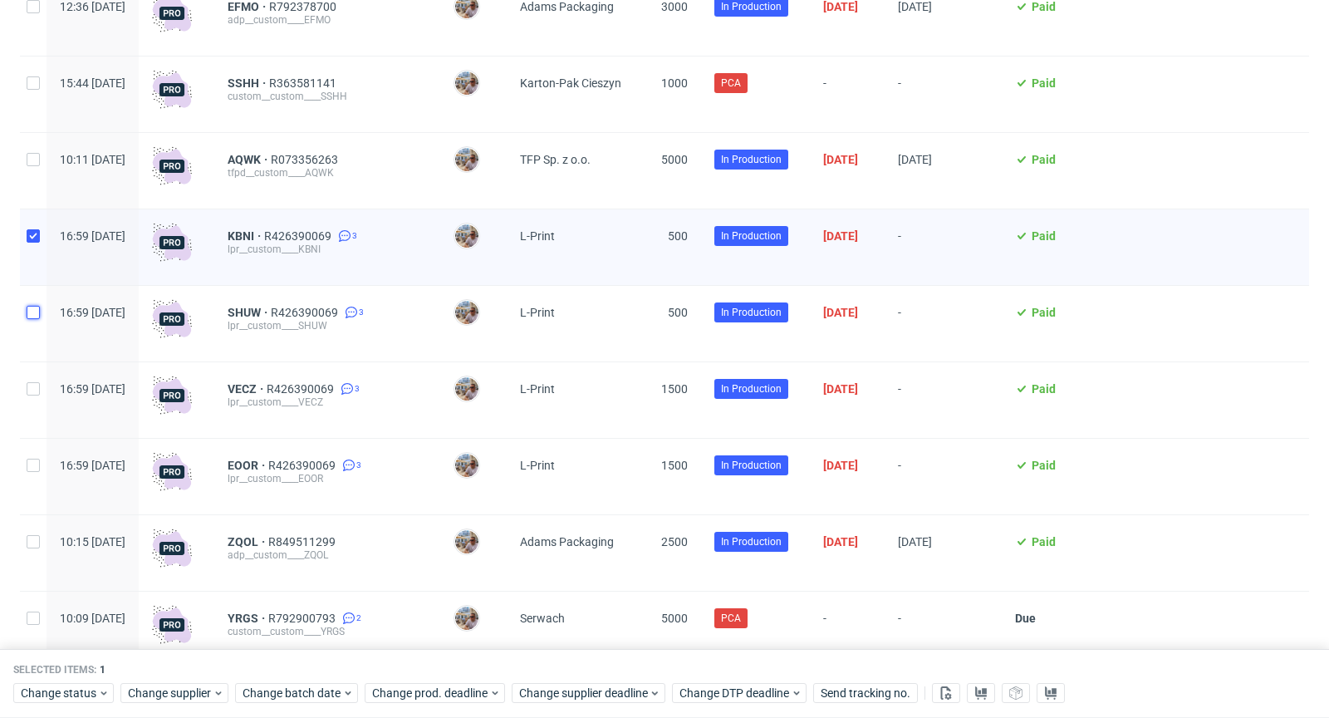
click at [33, 316] on input "checkbox" at bounding box center [33, 312] width 13 height 13
checkbox input "true"
click at [24, 388] on div at bounding box center [33, 400] width 27 height 76
checkbox input "true"
click at [32, 466] on input "checkbox" at bounding box center [33, 465] width 13 height 13
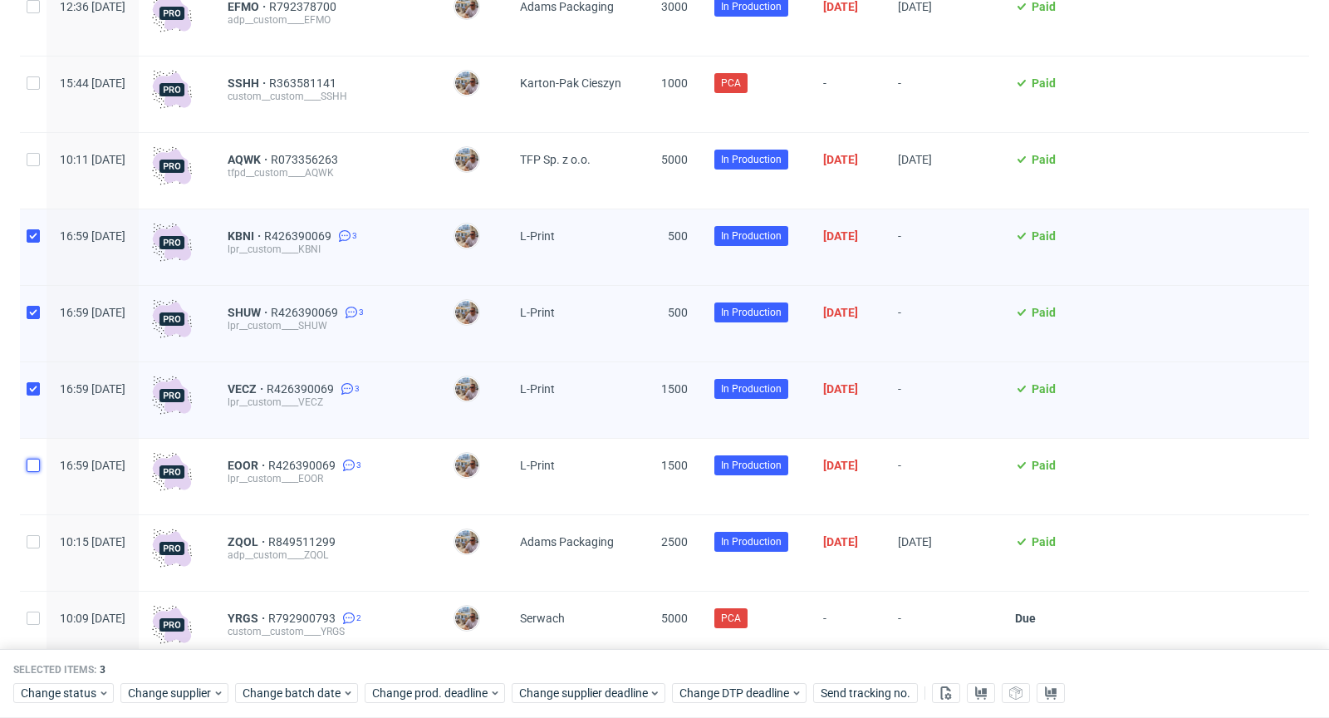
checkbox input "true"
click at [558, 688] on span "Change supplier deadline" at bounding box center [584, 693] width 130 height 17
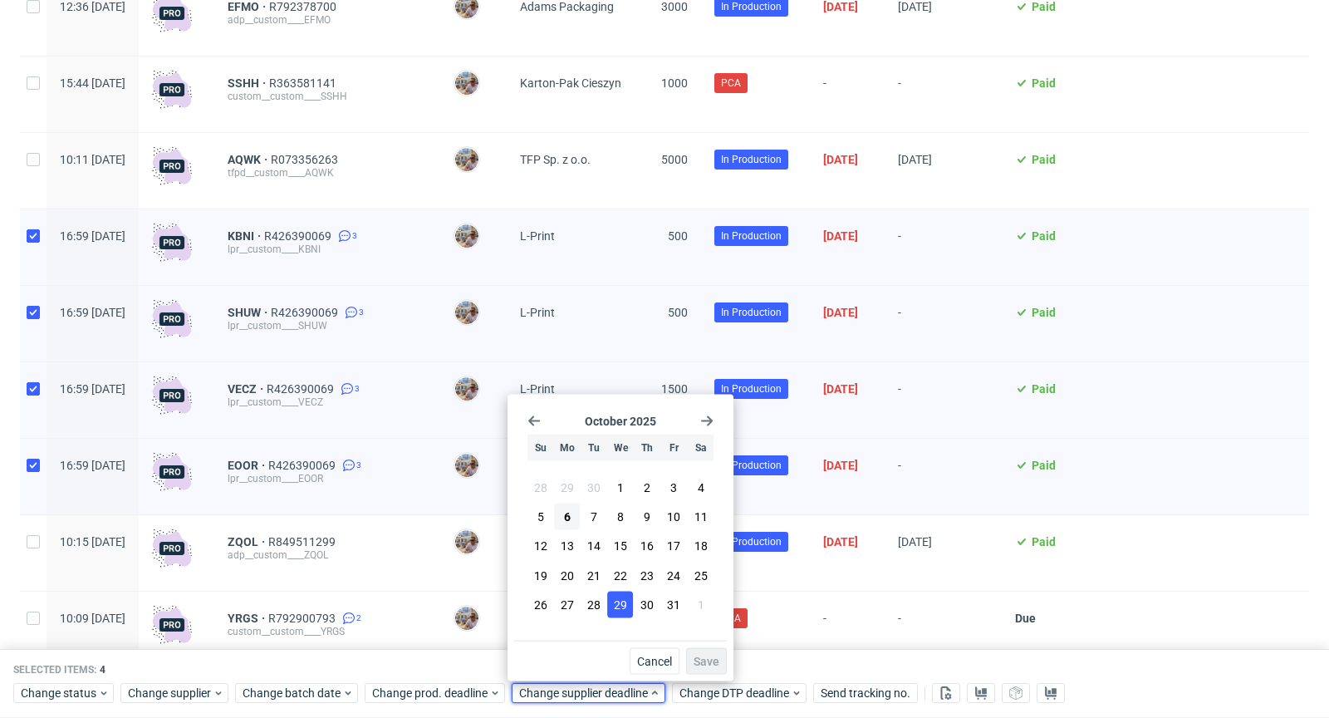
click at [620, 602] on span "29" at bounding box center [620, 604] width 13 height 17
click at [715, 656] on span "Save" at bounding box center [707, 662] width 26 height 12
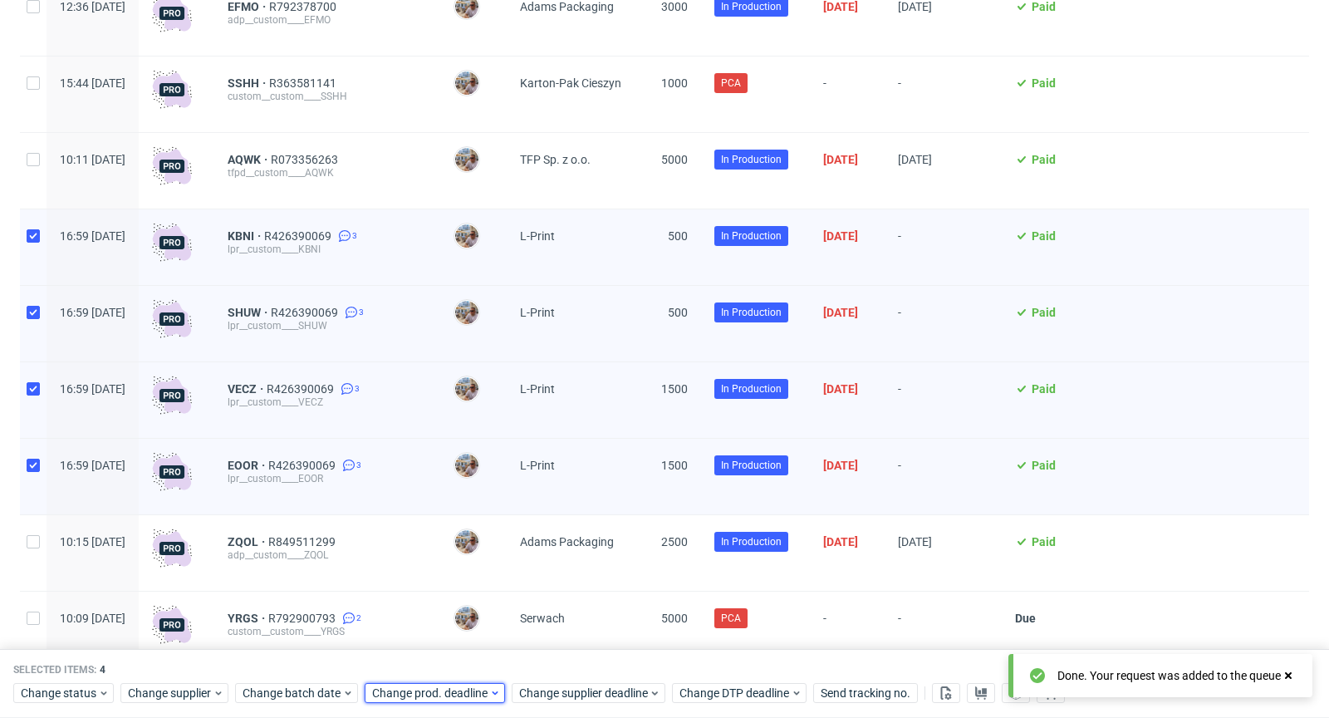
click at [448, 696] on span "Change prod. deadline" at bounding box center [430, 693] width 117 height 17
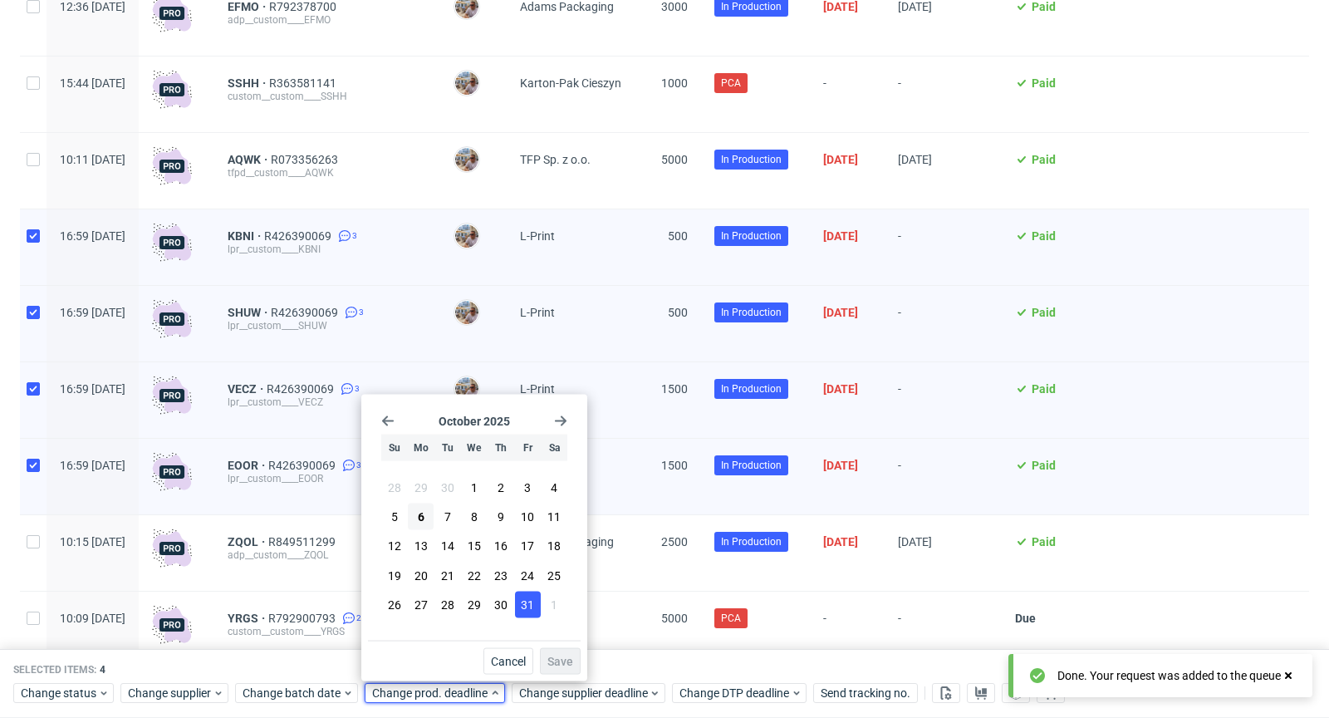
click at [527, 602] on span "31" at bounding box center [527, 604] width 13 height 17
click at [564, 656] on span "Save" at bounding box center [561, 662] width 26 height 12
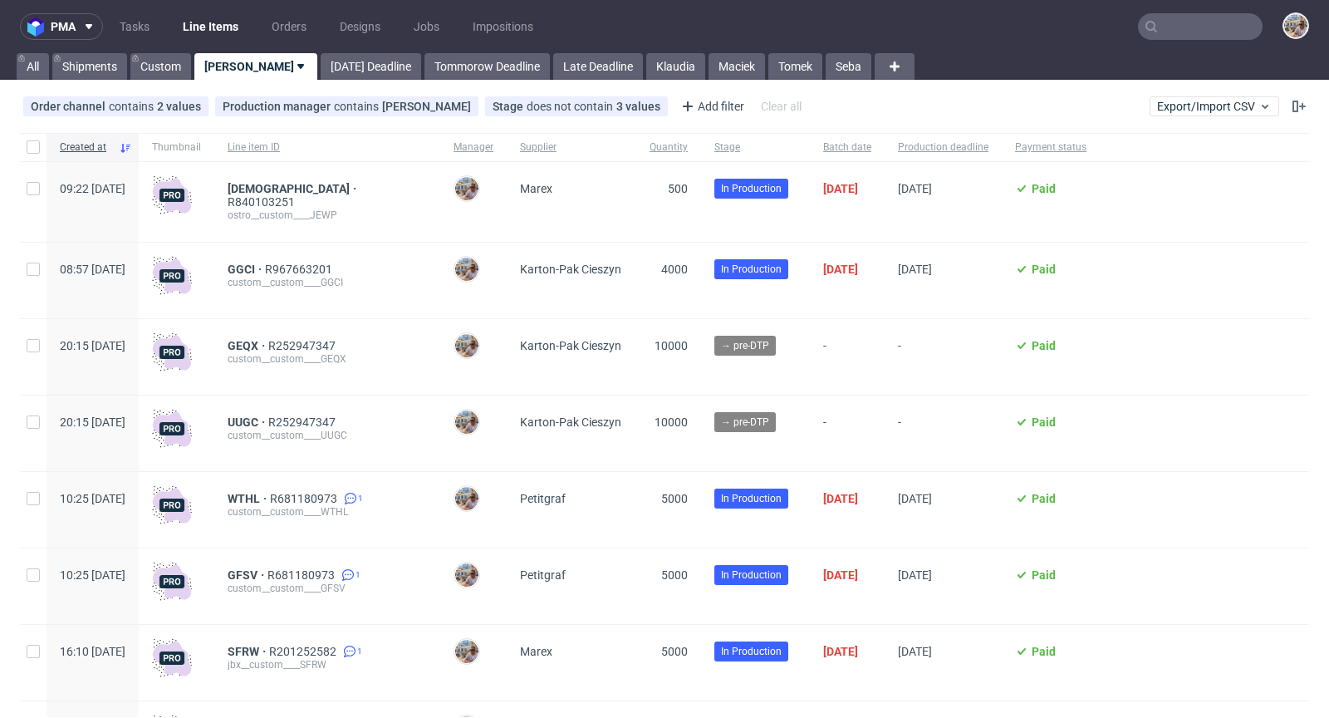
click at [1208, 34] on input "text" at bounding box center [1200, 26] width 125 height 27
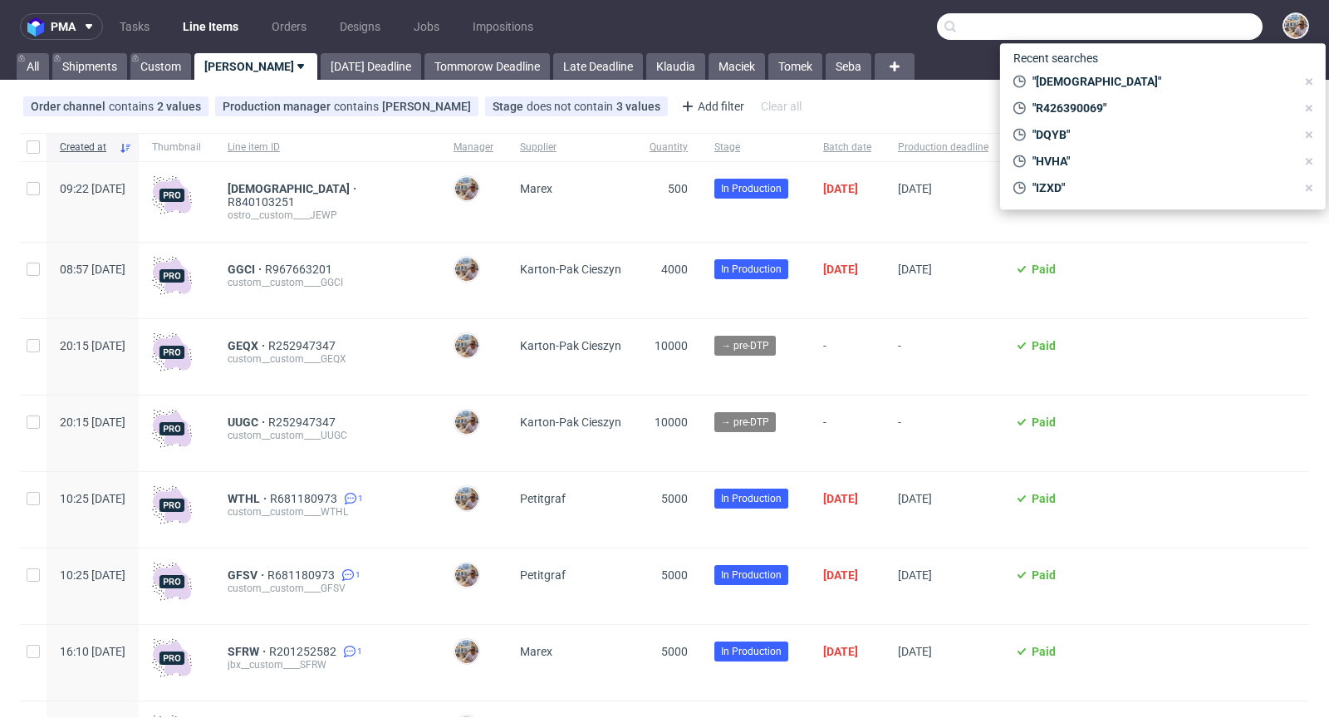
paste input "HVHA"
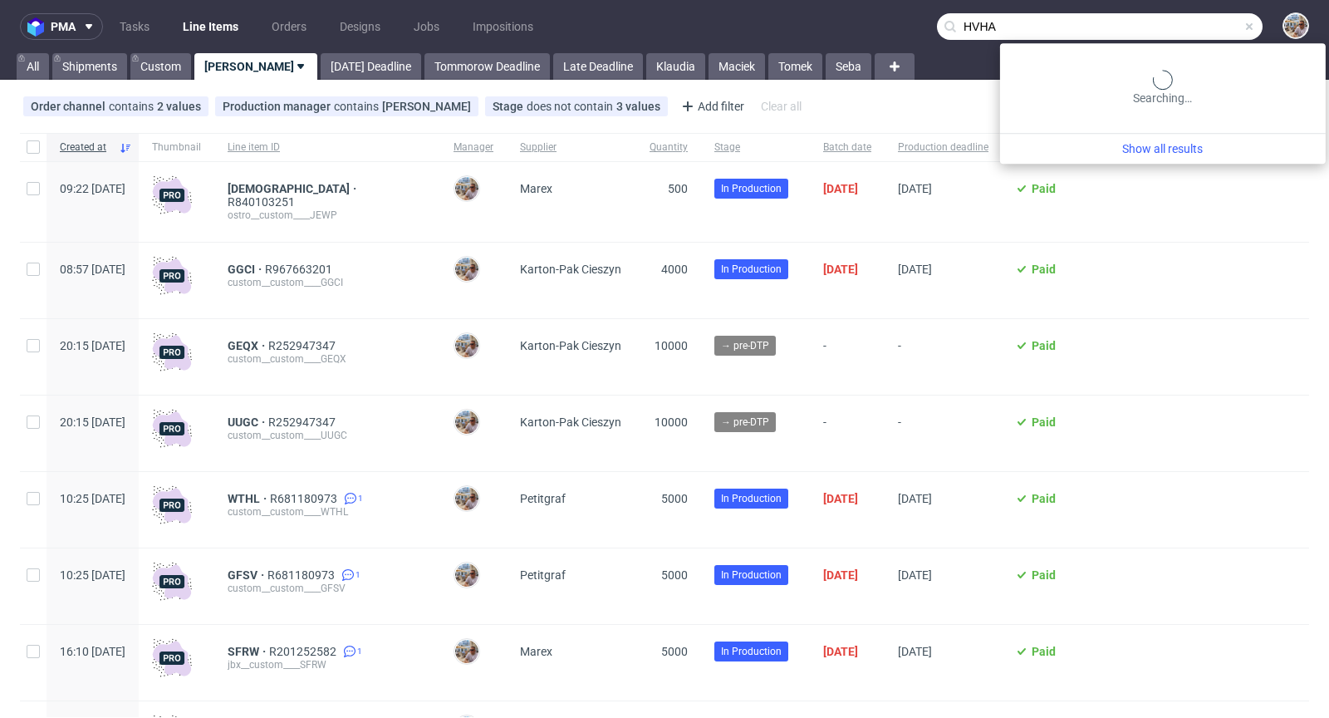
type input "HVHA"
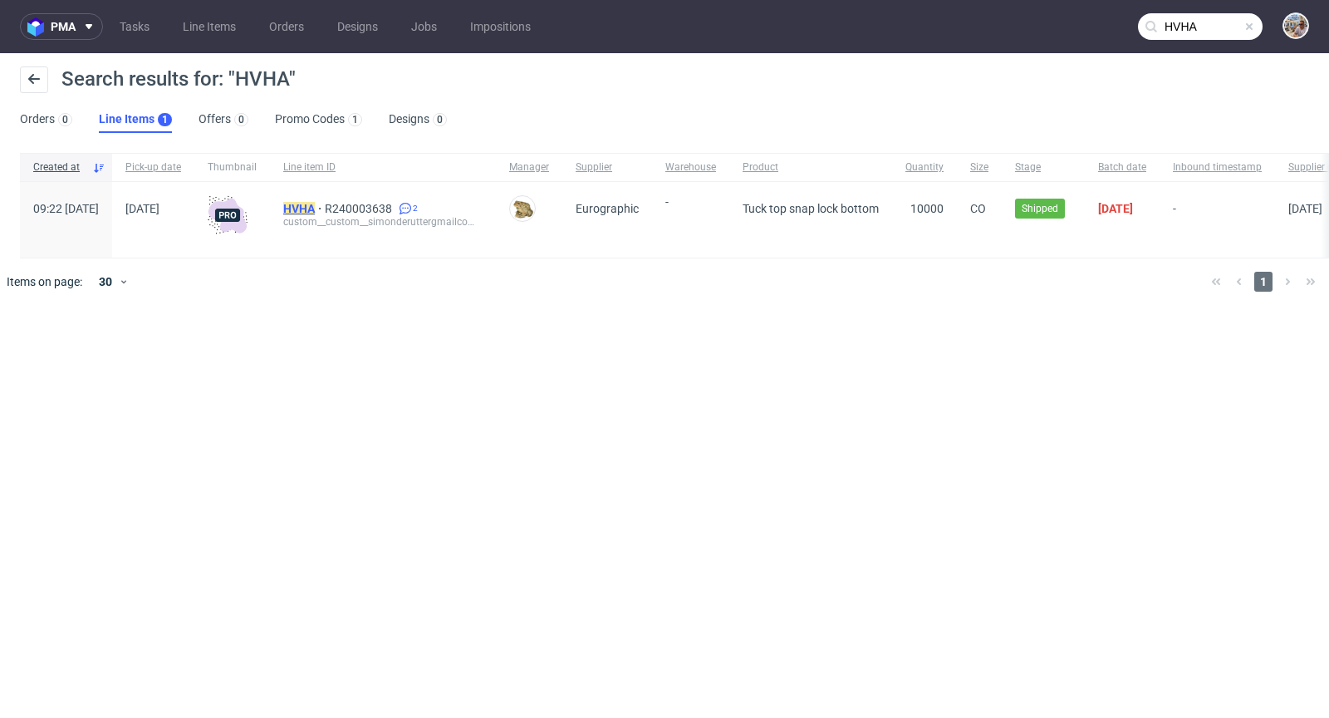
click at [315, 204] on mark "HVHA" at bounding box center [299, 208] width 32 height 13
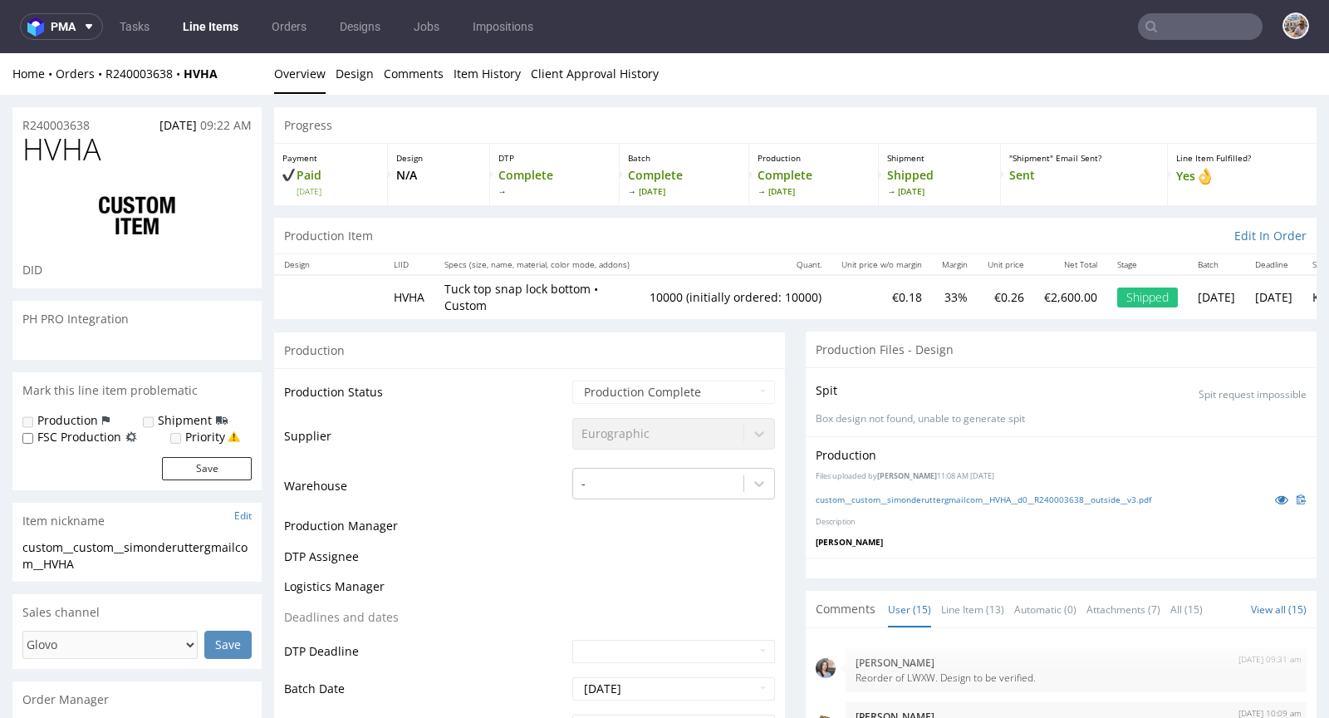
scroll to position [801, 0]
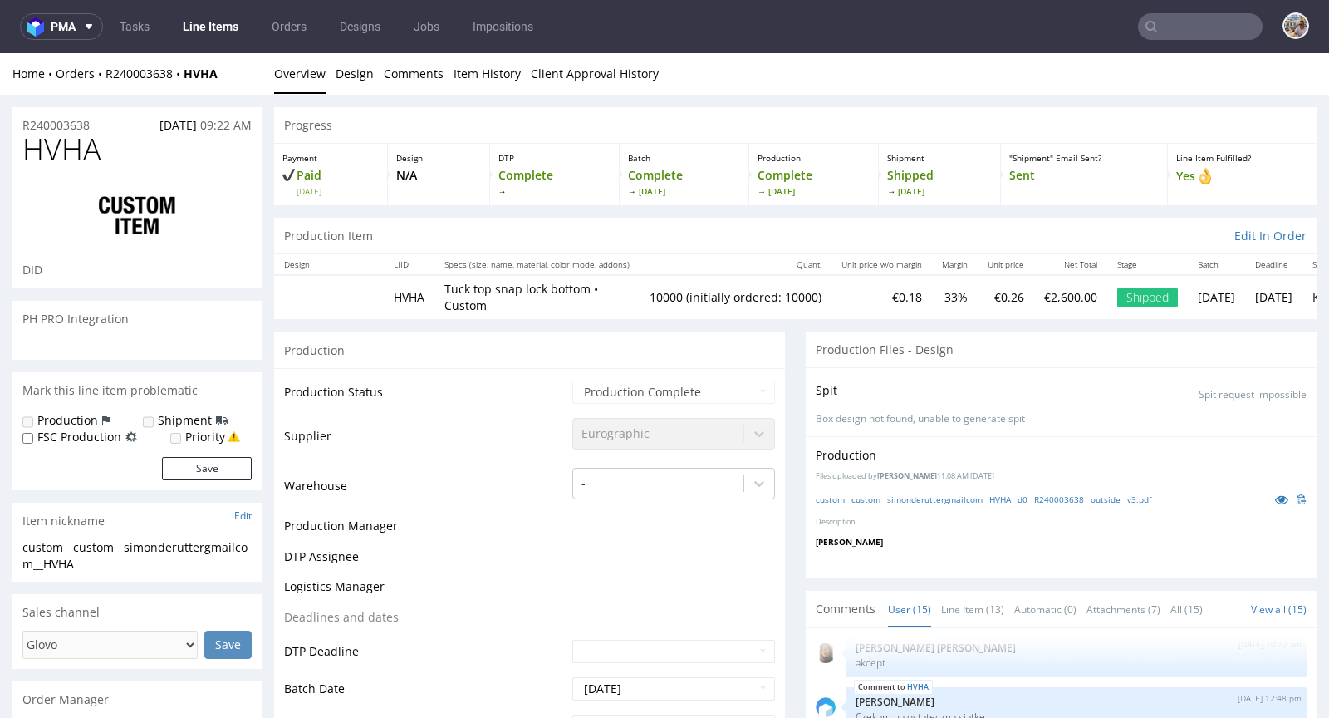
select select "in_progress"
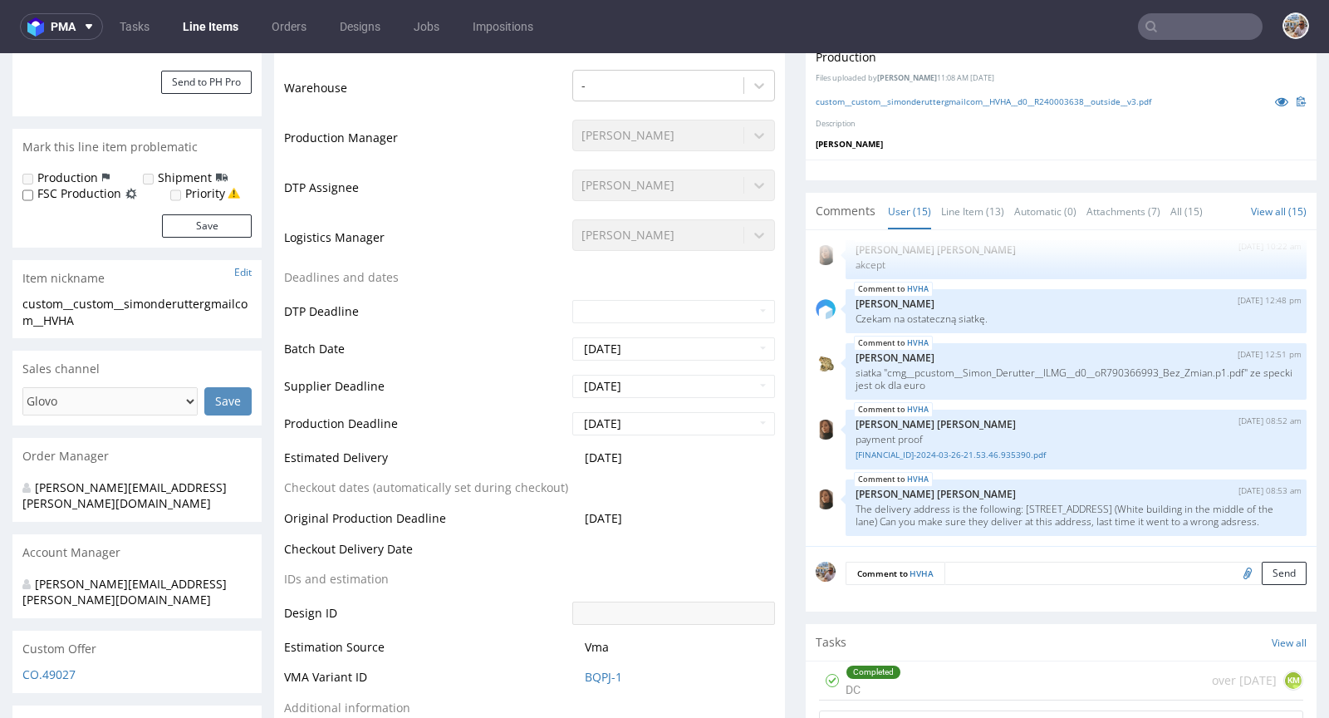
scroll to position [726, 0]
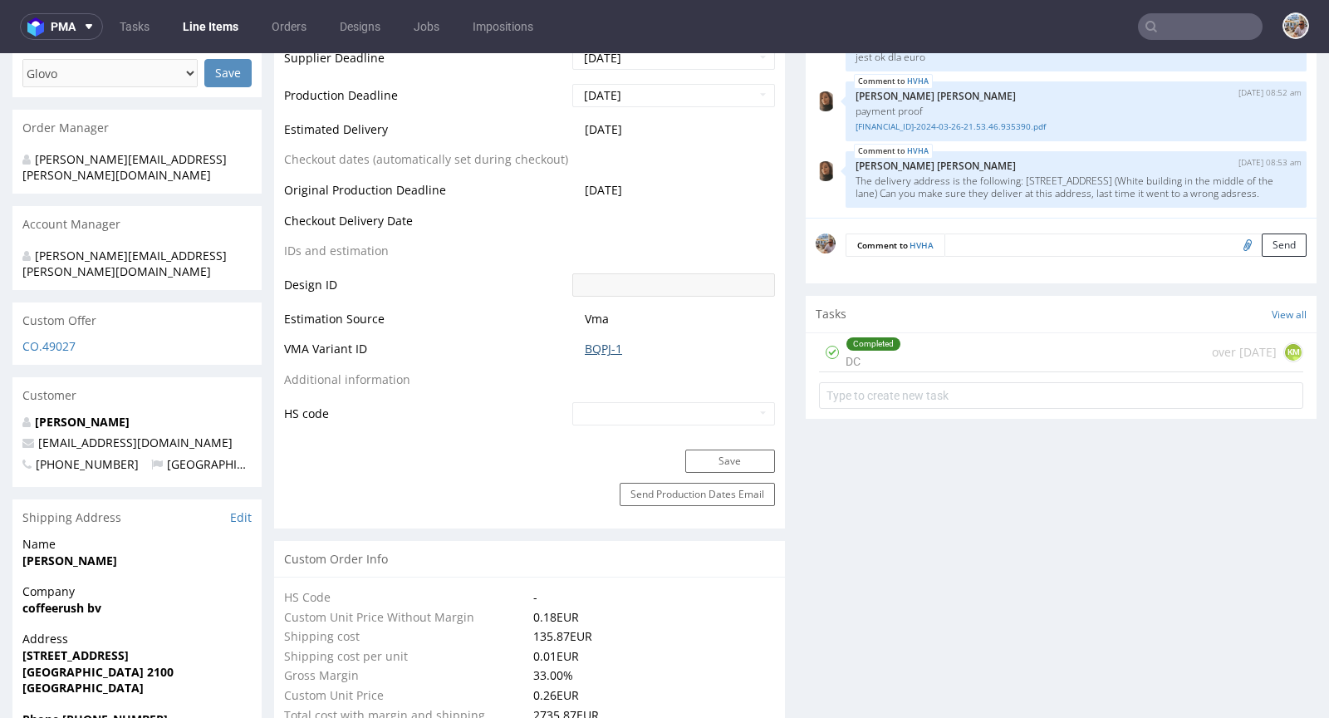
click at [609, 341] on link "BQPJ-1" at bounding box center [603, 349] width 37 height 17
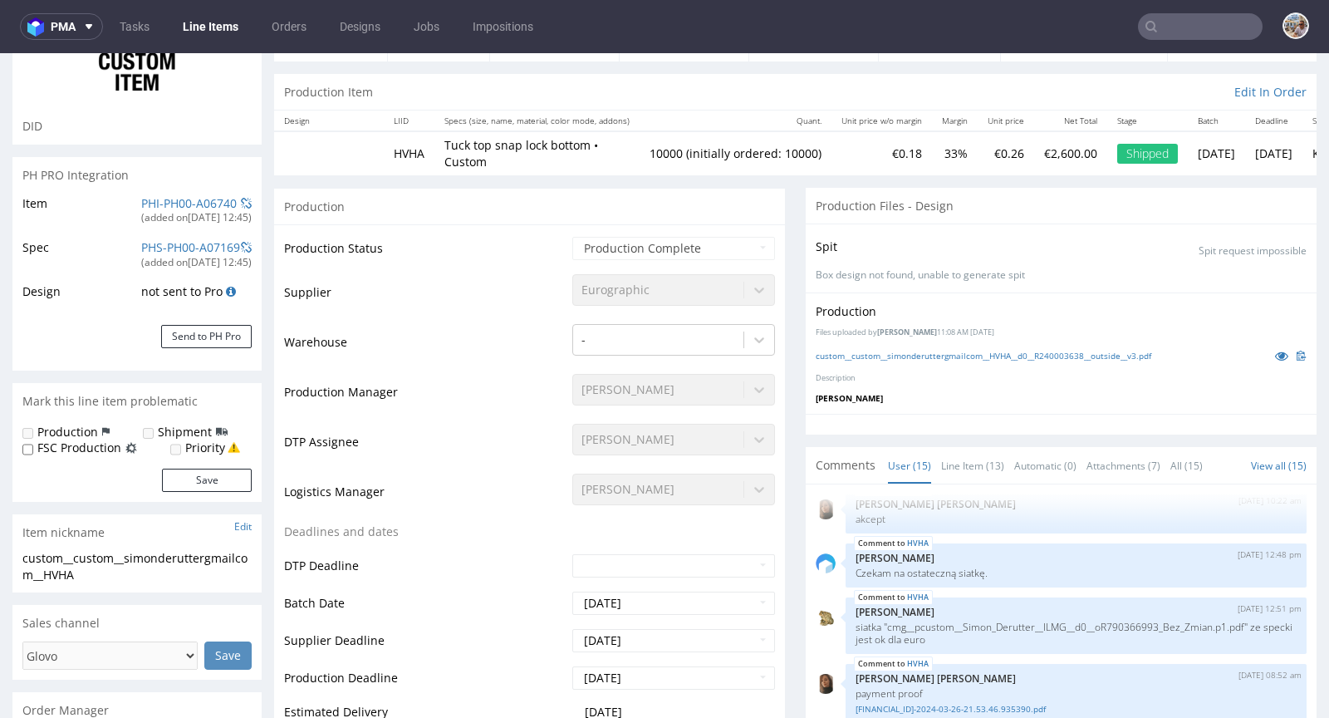
scroll to position [0, 0]
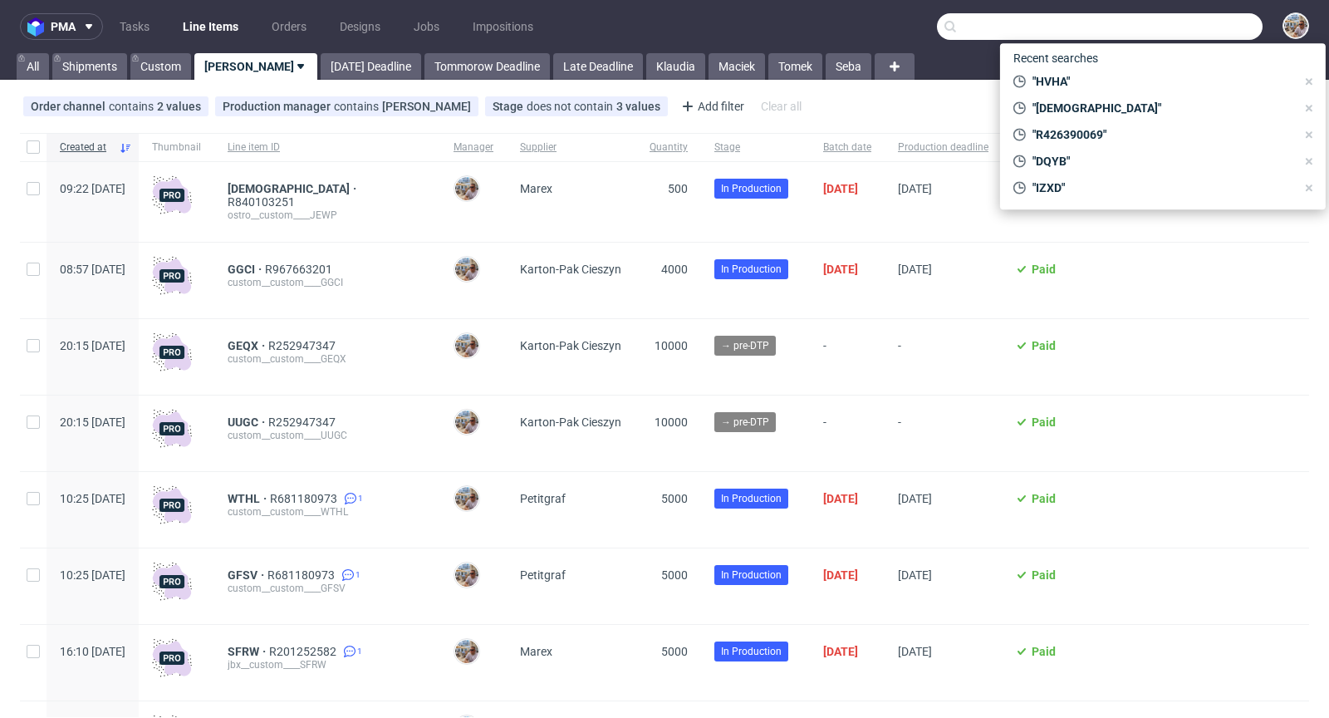
click at [1169, 29] on input "text" at bounding box center [1100, 26] width 326 height 27
paste input "INPU"
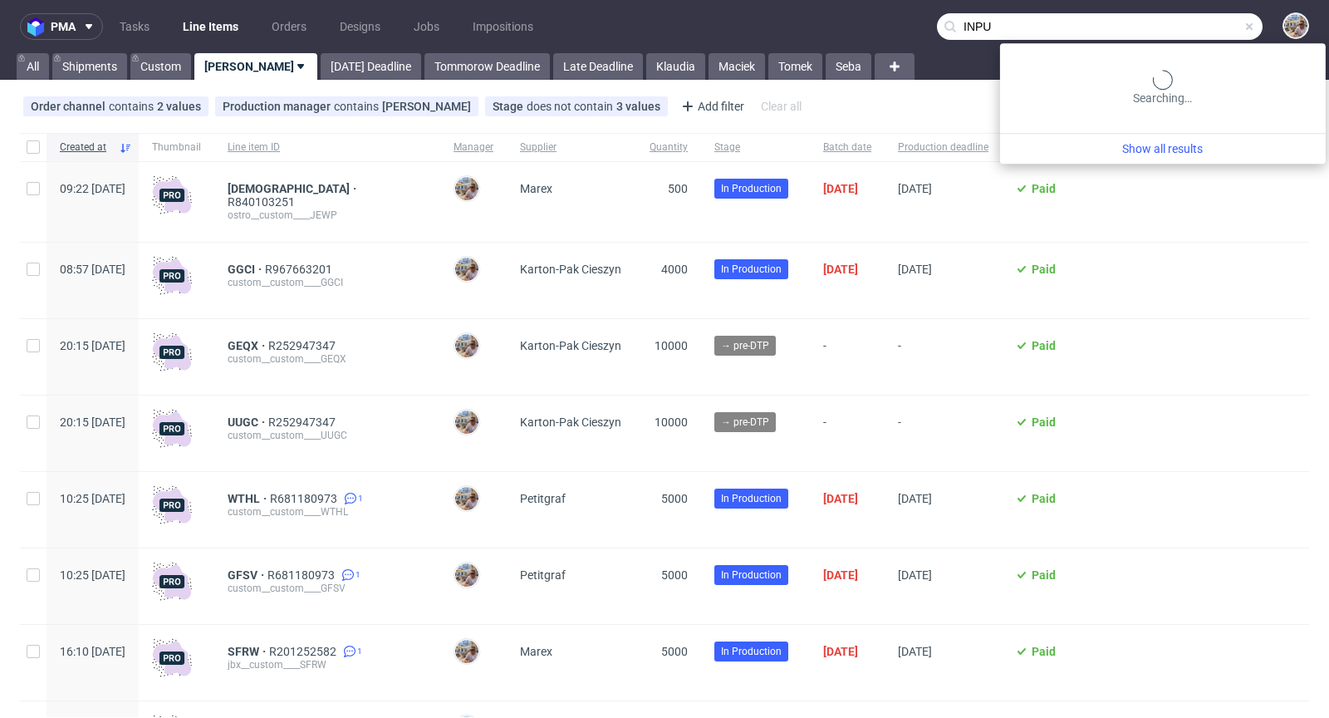
type input "INPU"
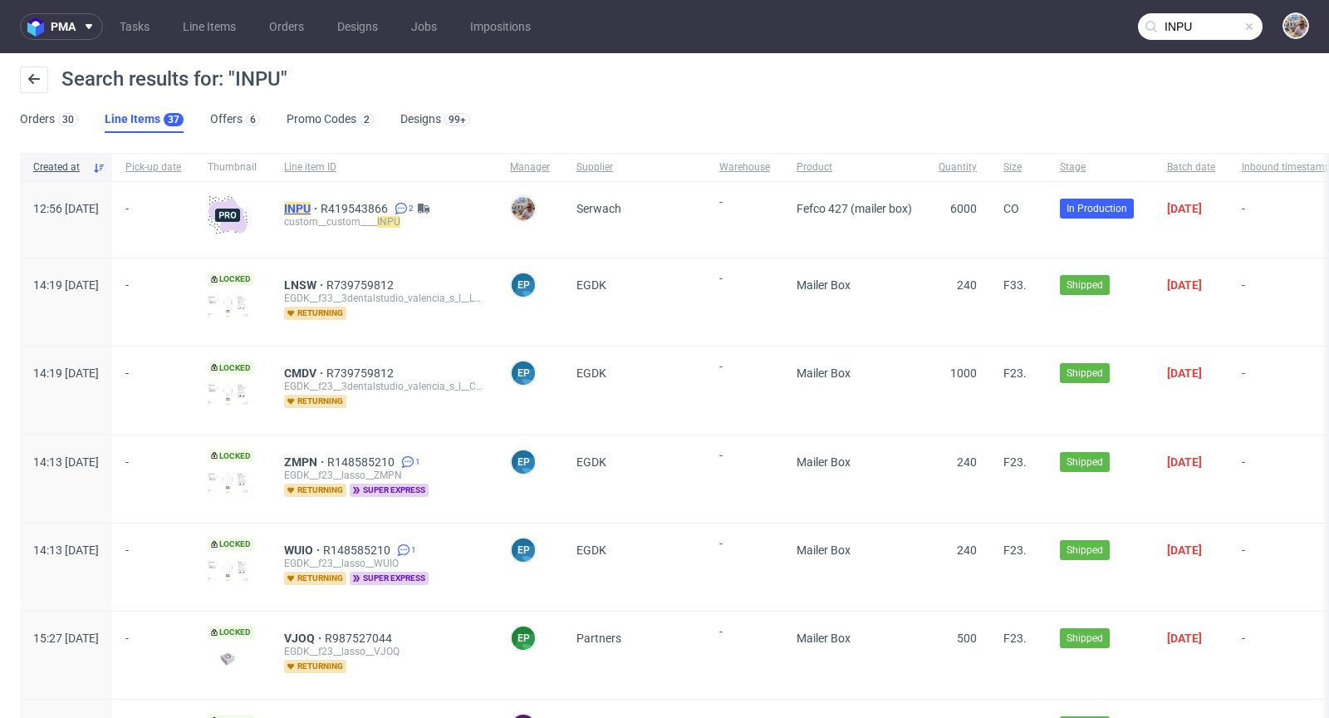
click at [311, 204] on mark "INPU" at bounding box center [297, 208] width 27 height 13
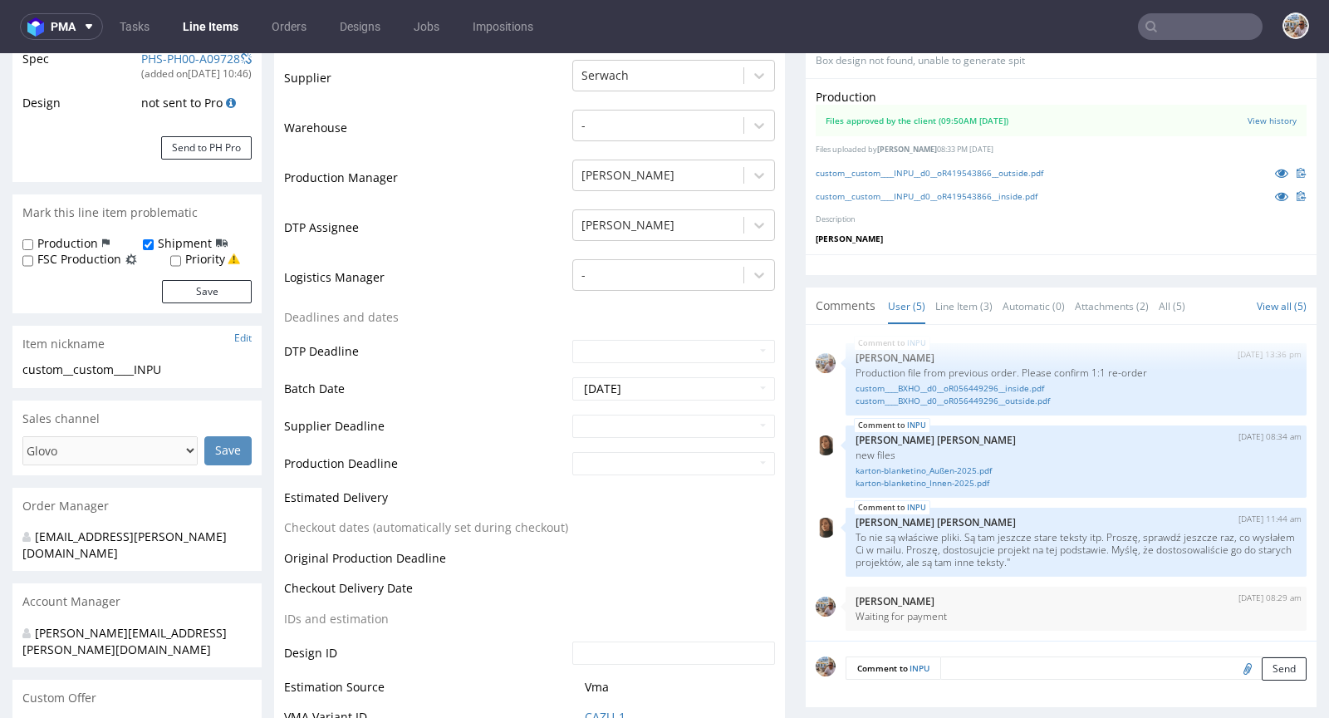
scroll to position [628, 0]
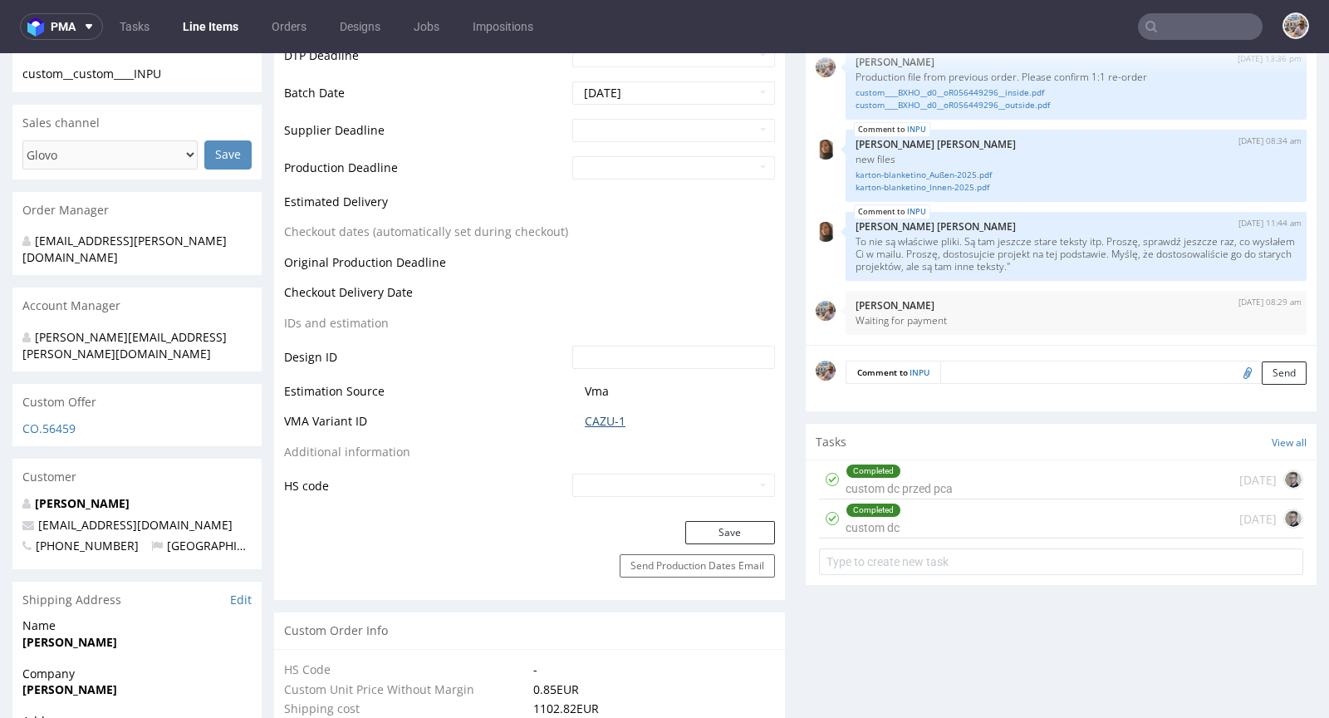
click at [606, 425] on link "CAZU-1" at bounding box center [605, 421] width 41 height 17
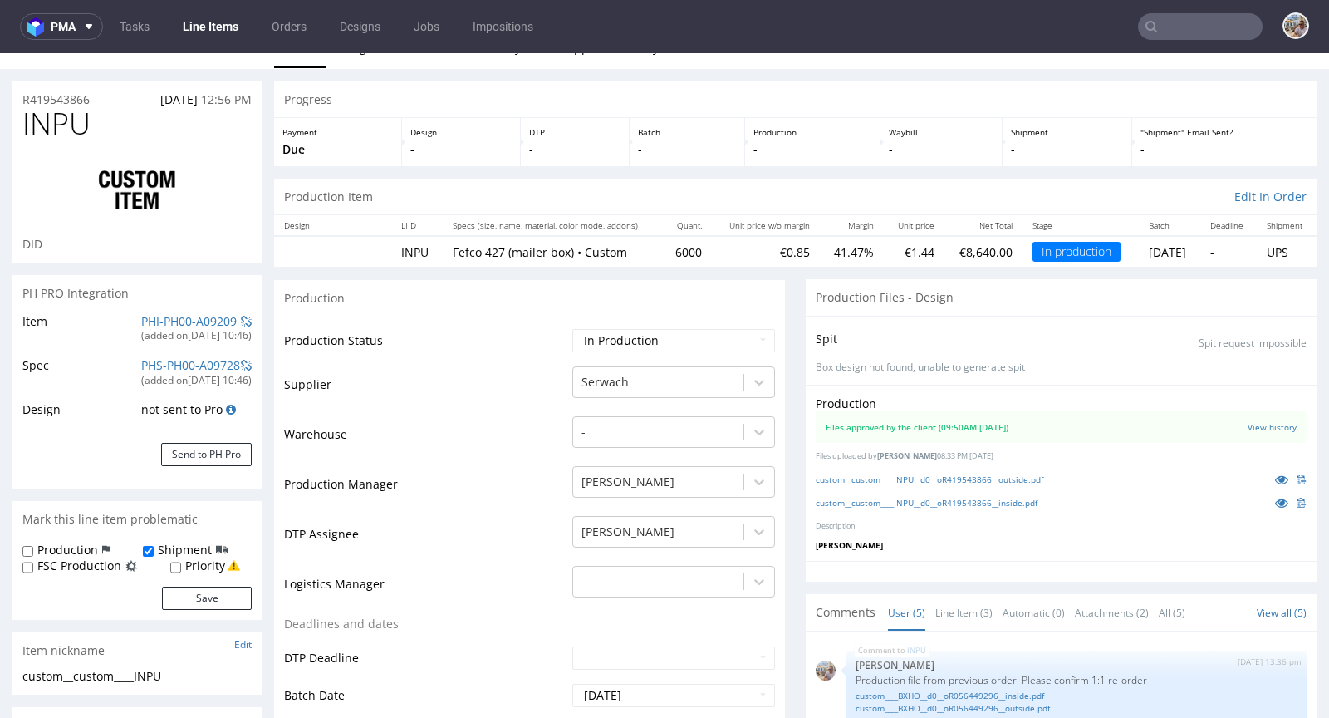
scroll to position [0, 0]
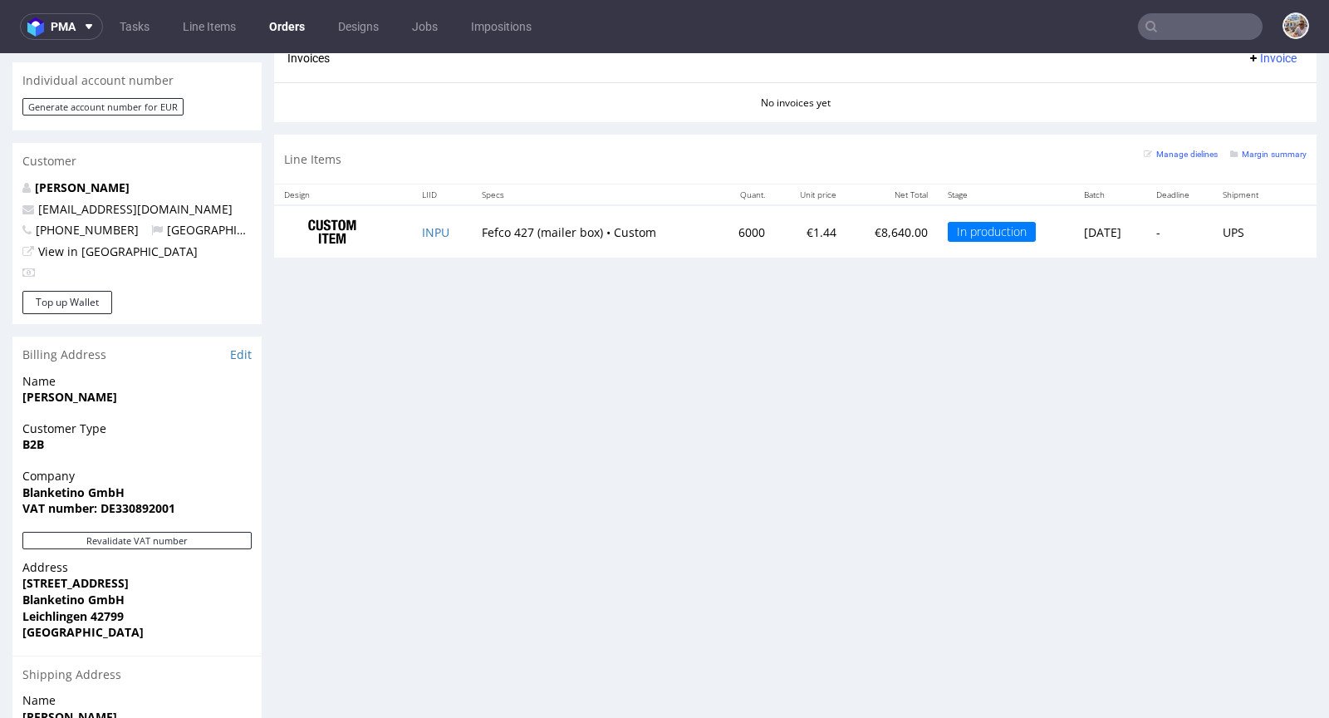
scroll to position [546, 0]
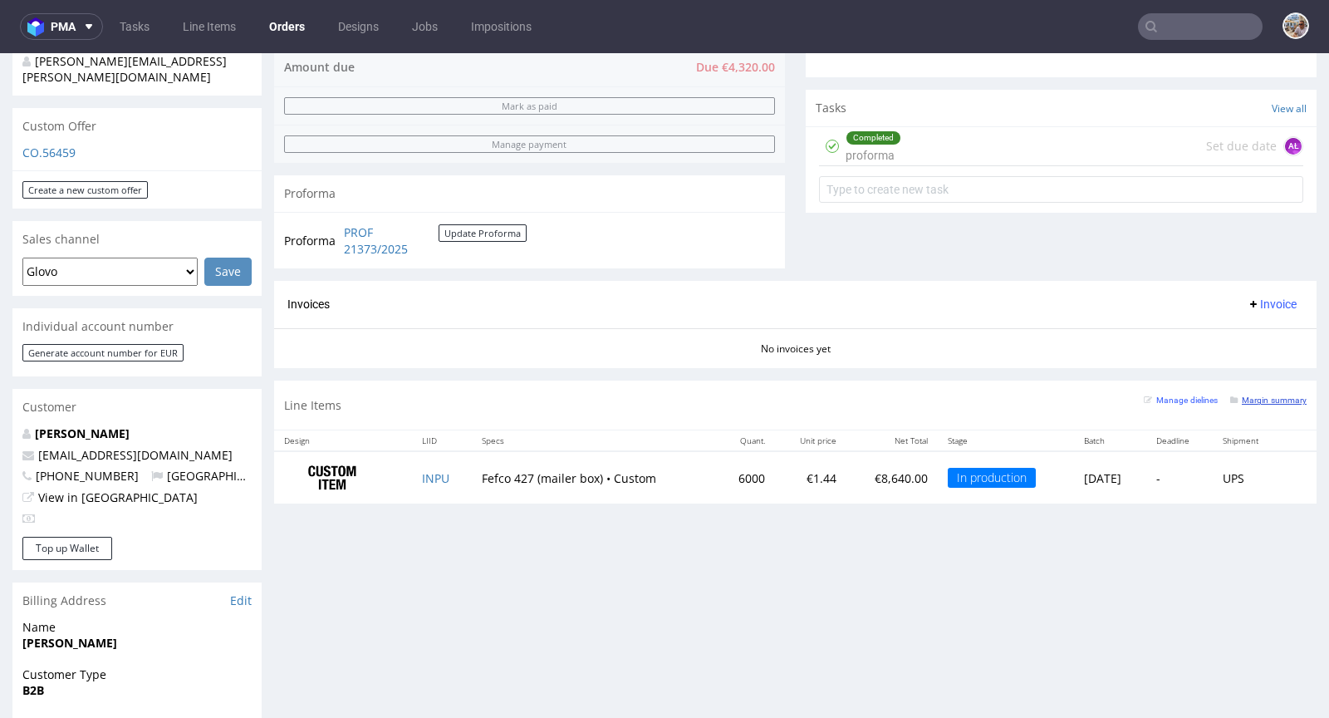
click at [1240, 395] on small "Margin summary" at bounding box center [1269, 399] width 76 height 9
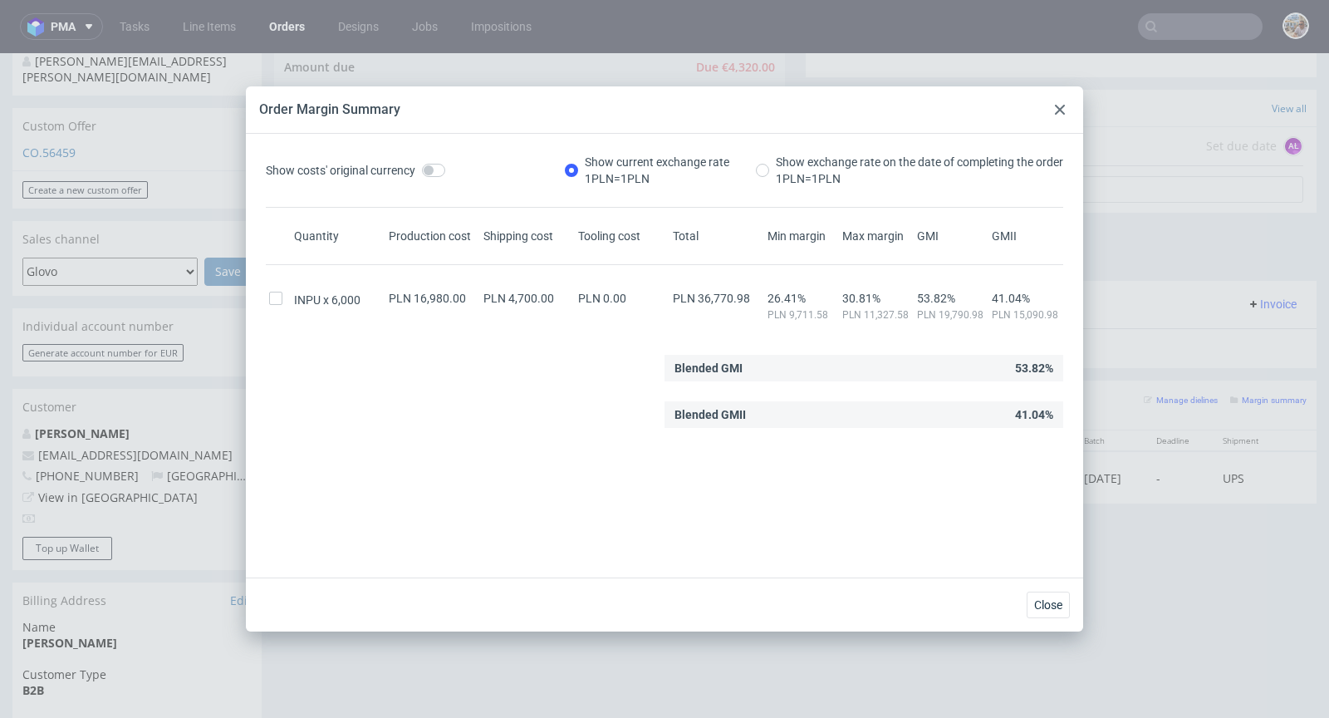
click at [1067, 115] on div at bounding box center [1060, 110] width 20 height 20
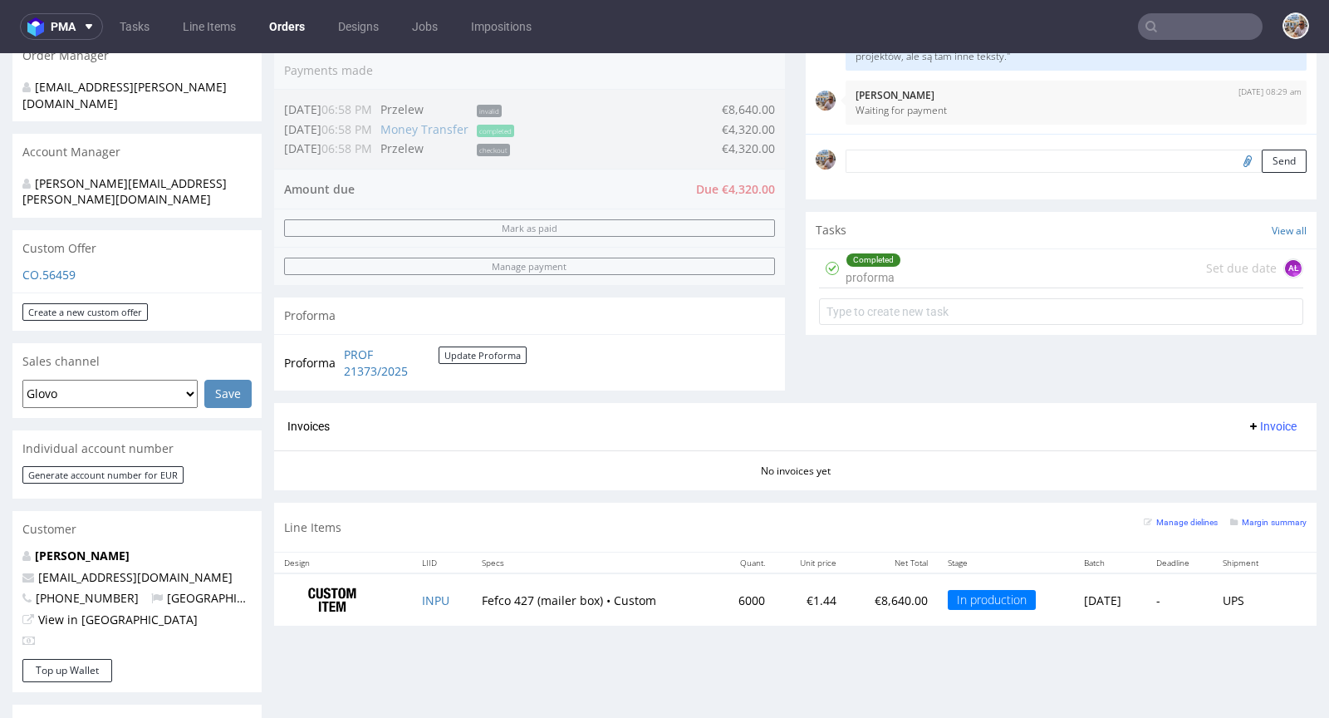
scroll to position [601, 0]
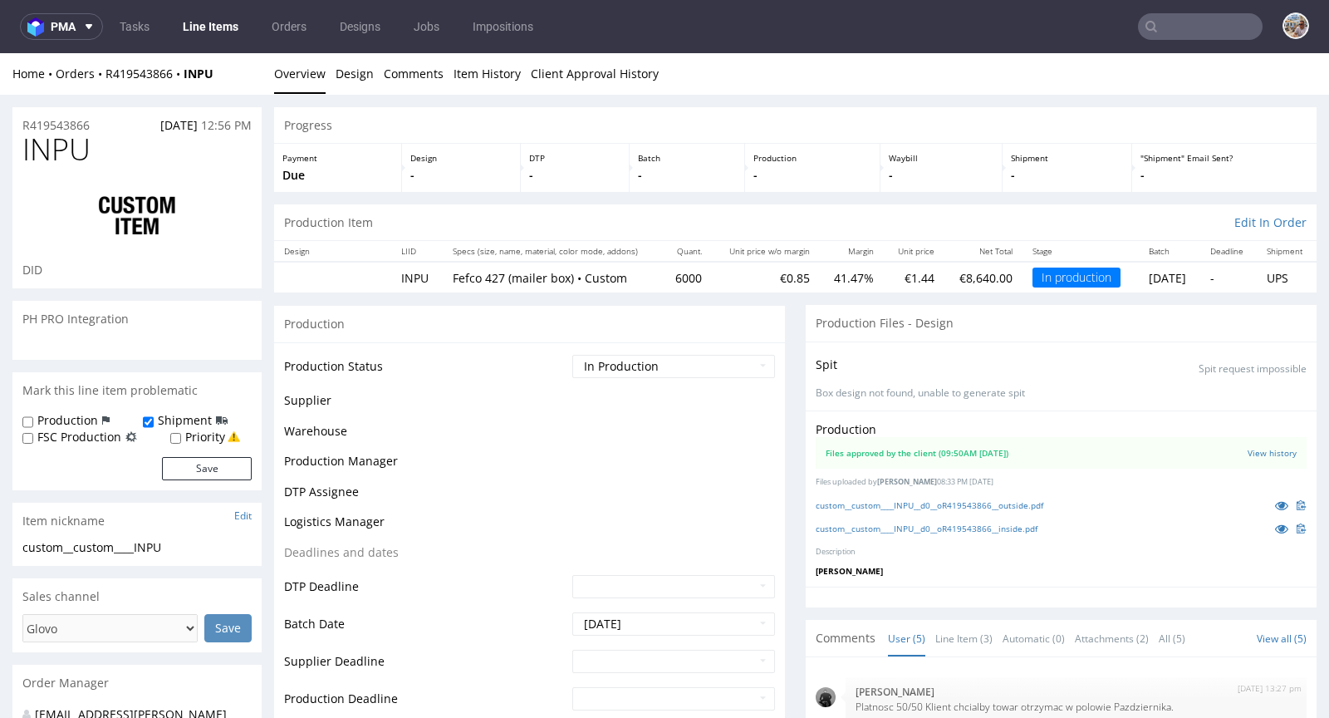
scroll to position [56, 0]
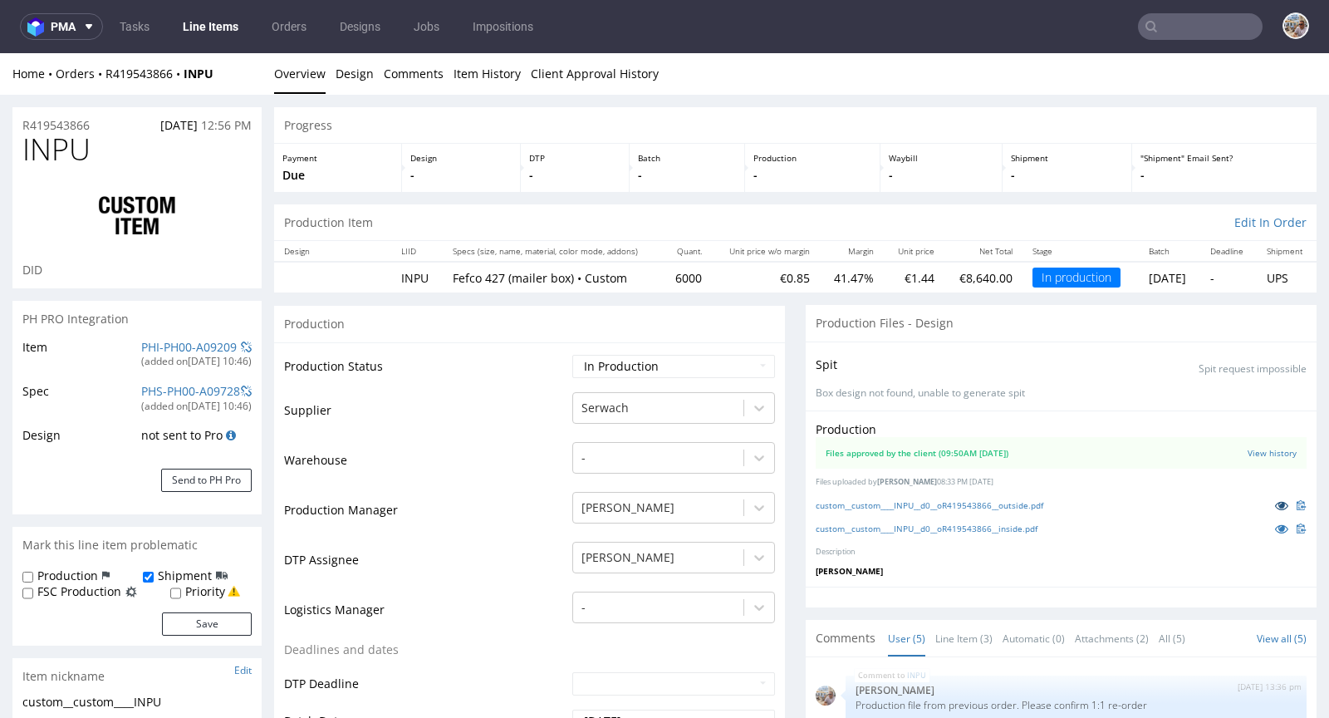
click at [1275, 499] on icon at bounding box center [1281, 505] width 13 height 12
drag, startPoint x: 225, startPoint y: 73, endPoint x: 105, endPoint y: 74, distance: 120.5
click at [105, 74] on div "Home Orders R419543866 INPU" at bounding box center [136, 74] width 249 height 17
copy div "R419543866 INPU"
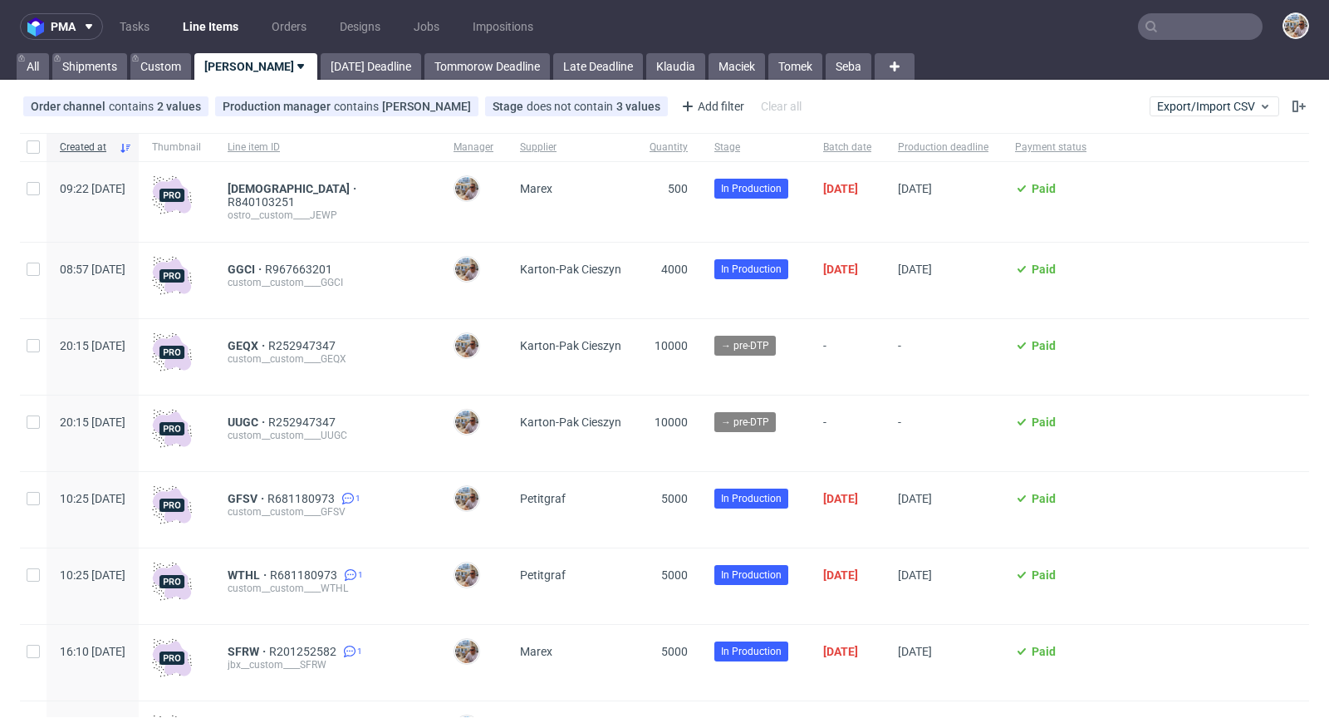
click at [1169, 27] on input "text" at bounding box center [1200, 26] width 125 height 27
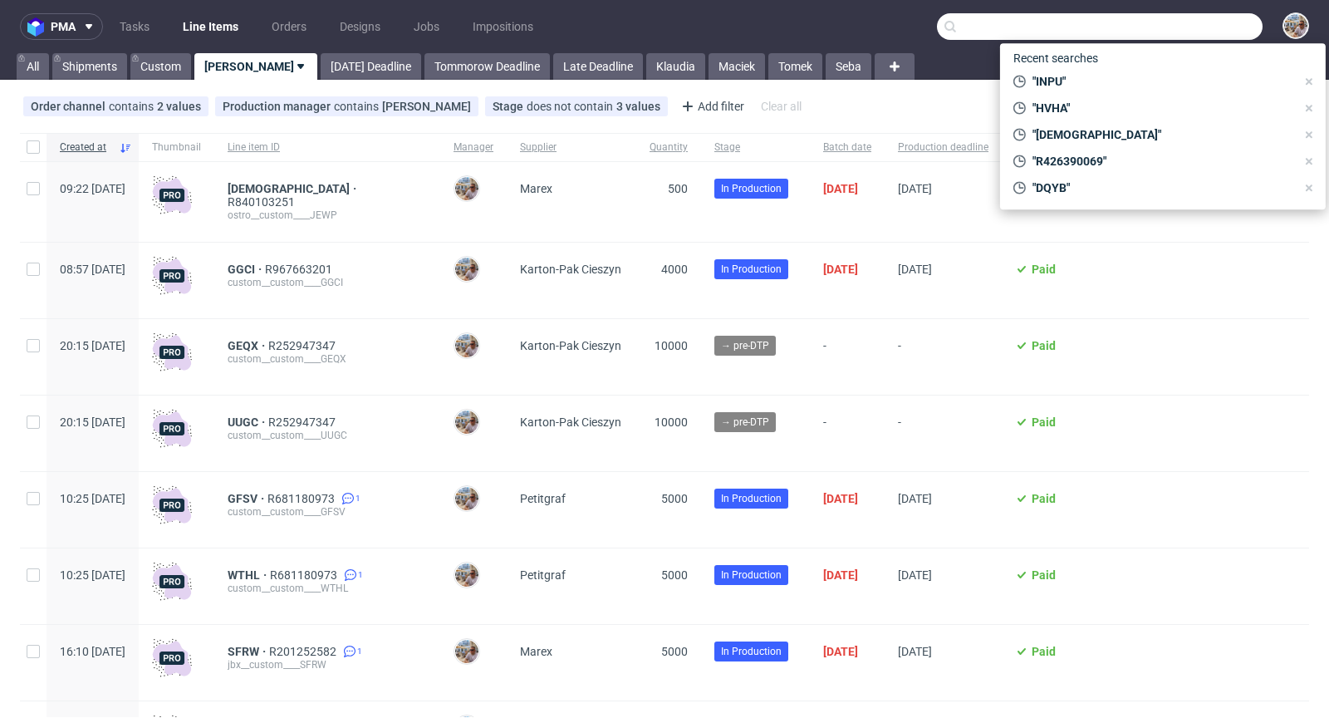
paste input "YCCK"
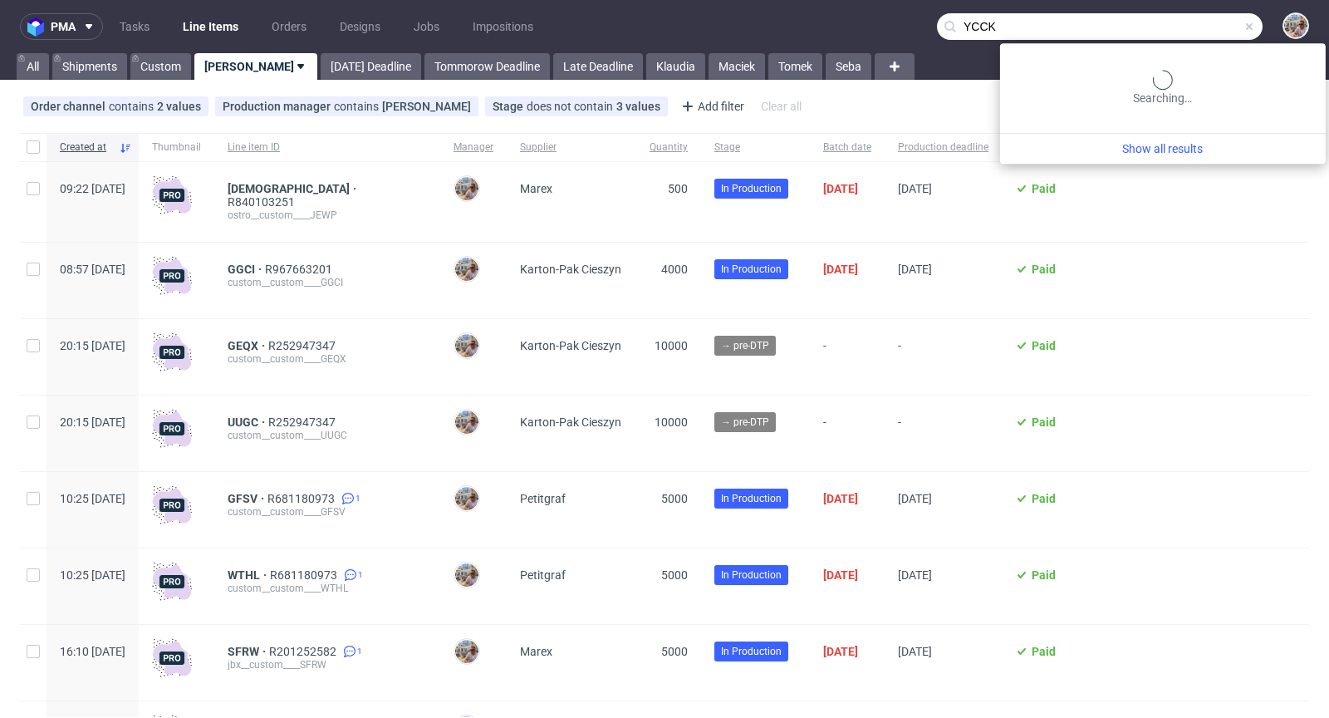
type input "YCCK"
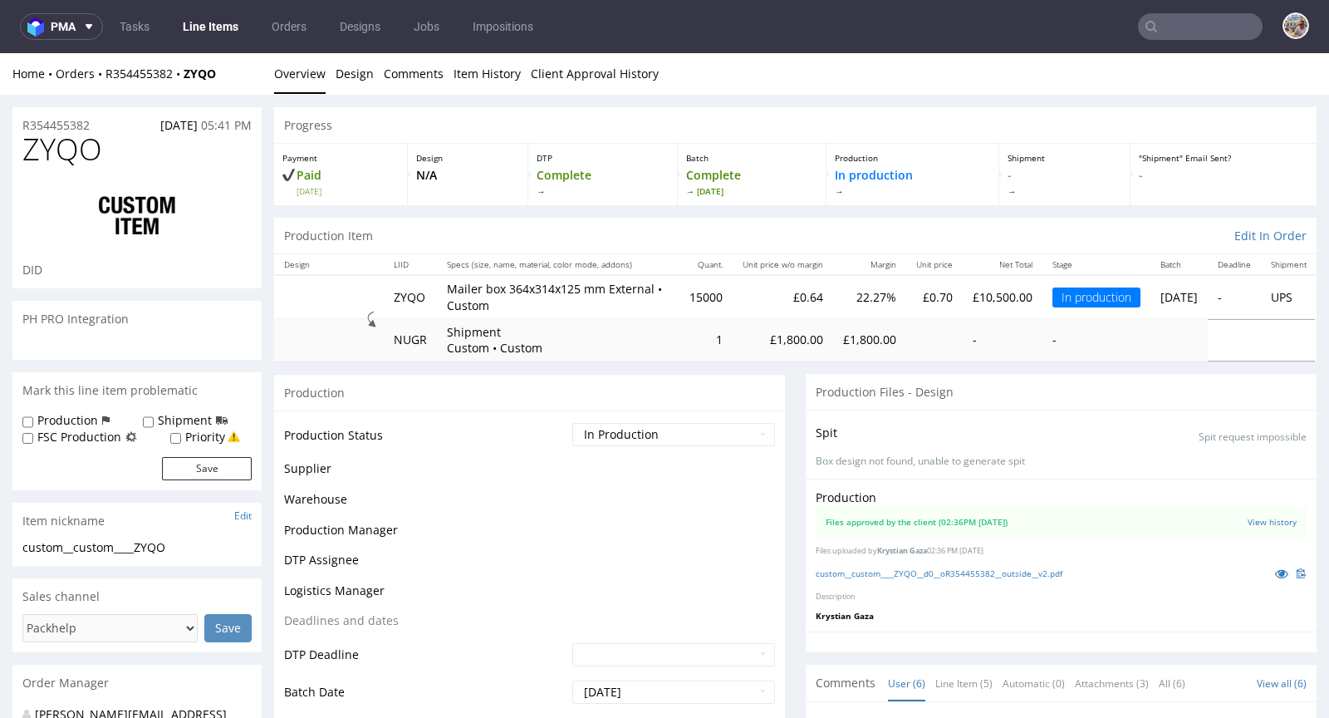
scroll to position [76, 0]
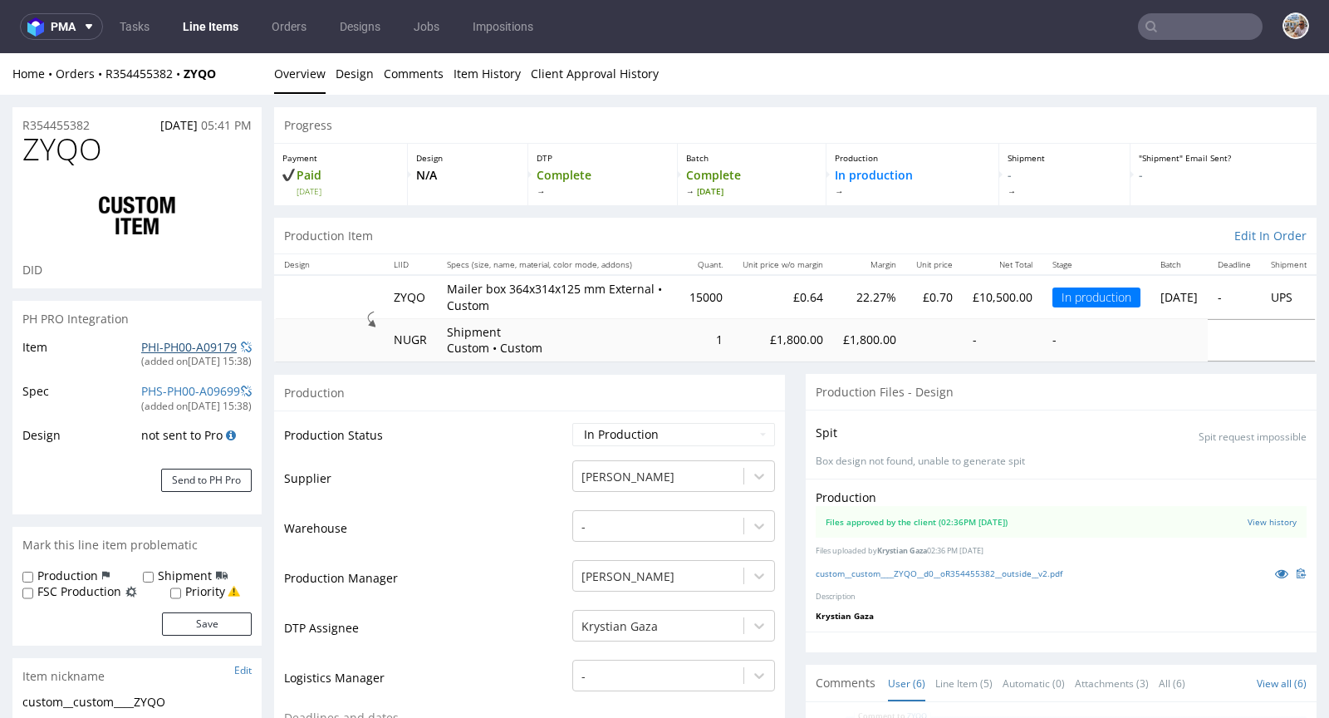
click at [168, 345] on link "PHI-PH00-A09179" at bounding box center [189, 347] width 96 height 16
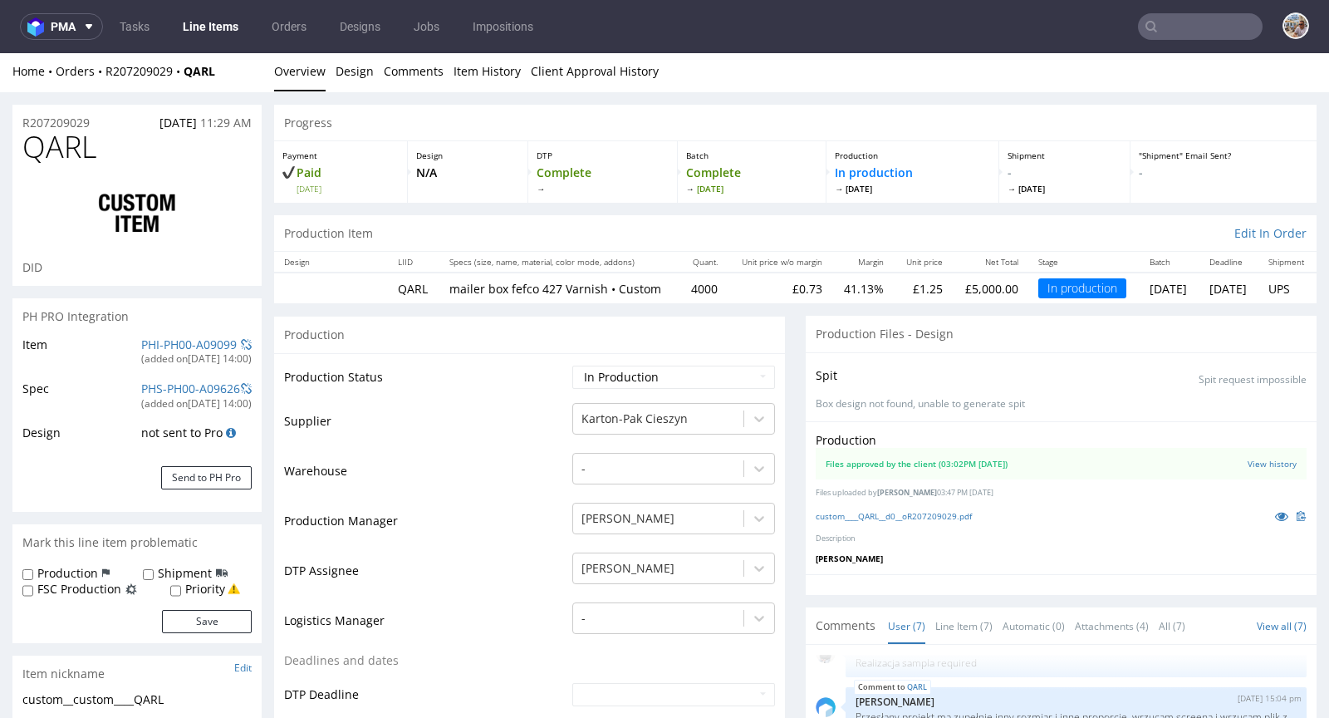
scroll to position [3, 0]
click at [1275, 521] on icon at bounding box center [1281, 515] width 13 height 12
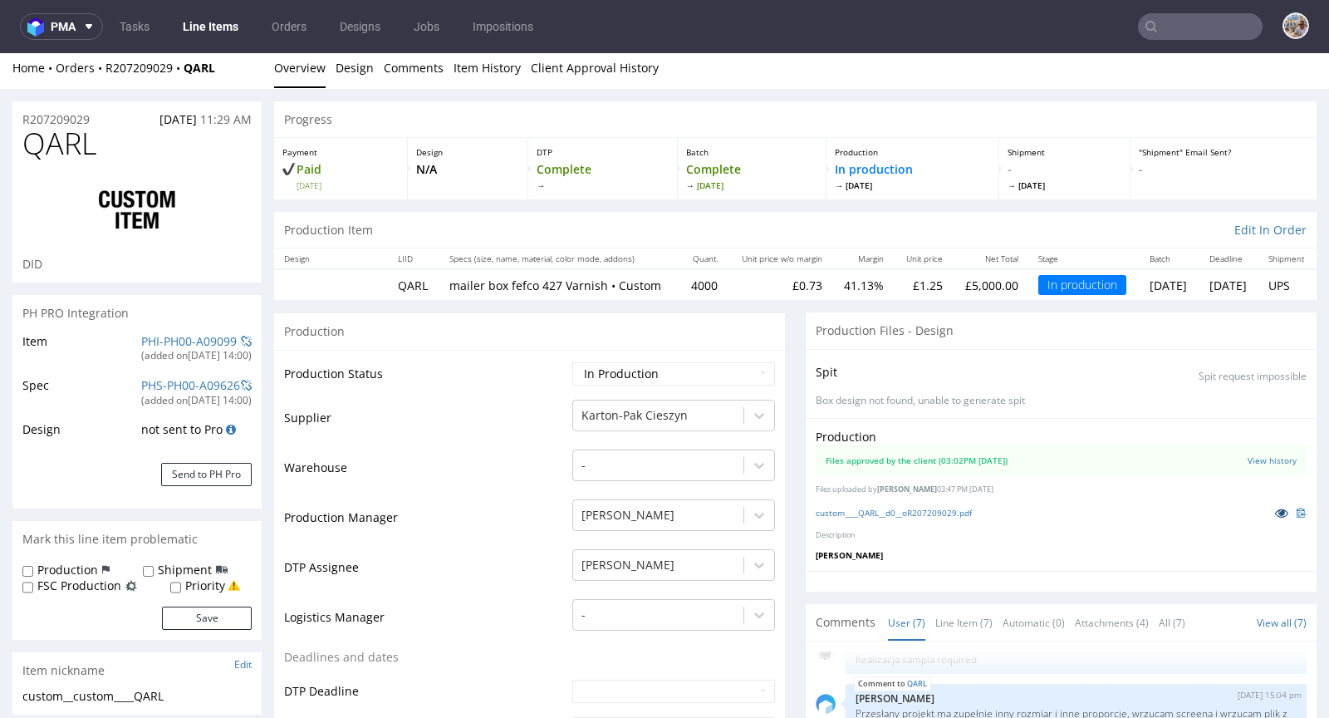
scroll to position [7, 0]
click at [1275, 518] on icon at bounding box center [1281, 512] width 13 height 12
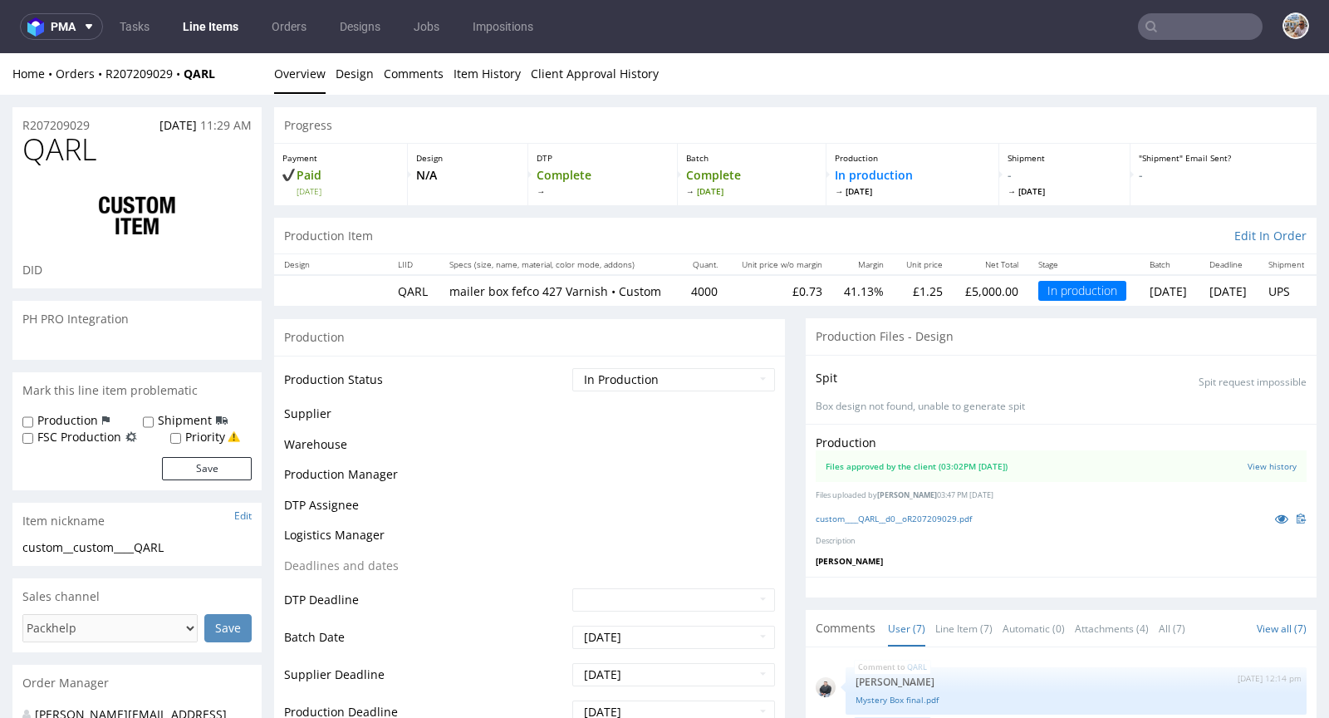
scroll to position [201, 0]
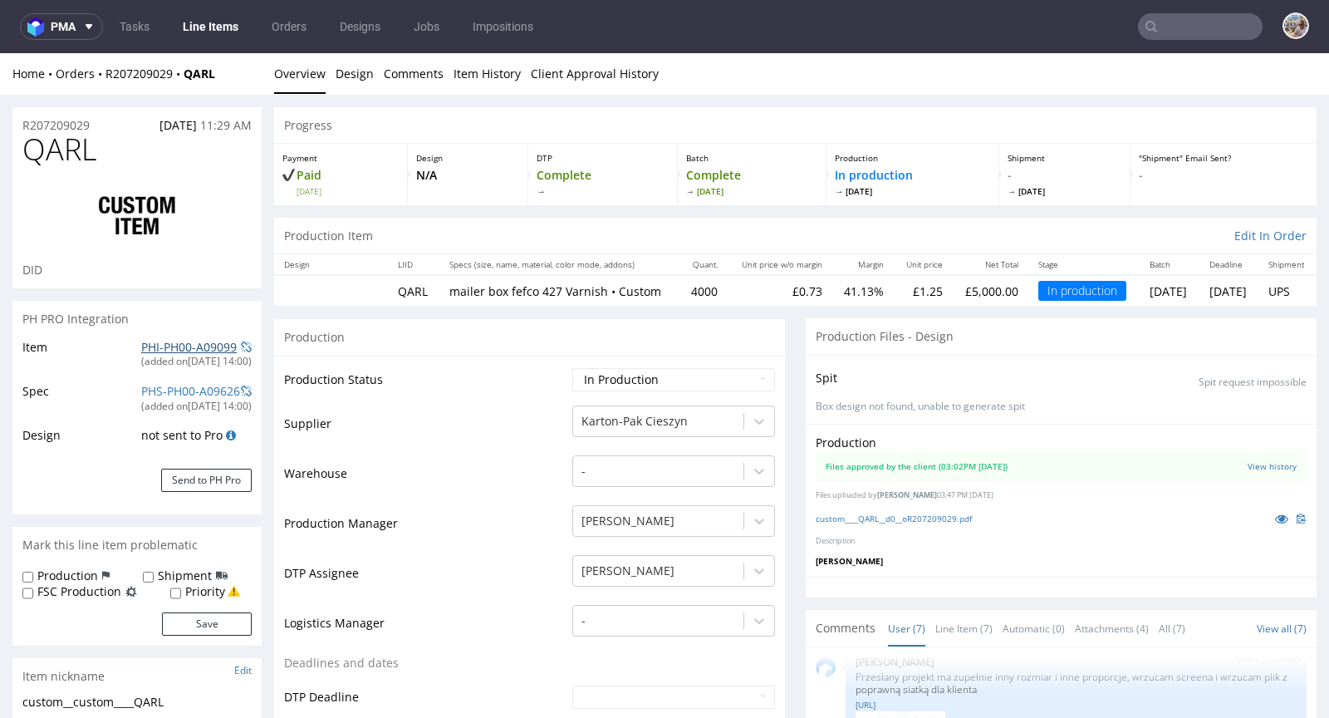
click at [199, 347] on link "PHI-PH00-A09099" at bounding box center [189, 347] width 96 height 16
click at [959, 524] on link "custom____QARL__d0__oR207209029.pdf" at bounding box center [894, 519] width 156 height 12
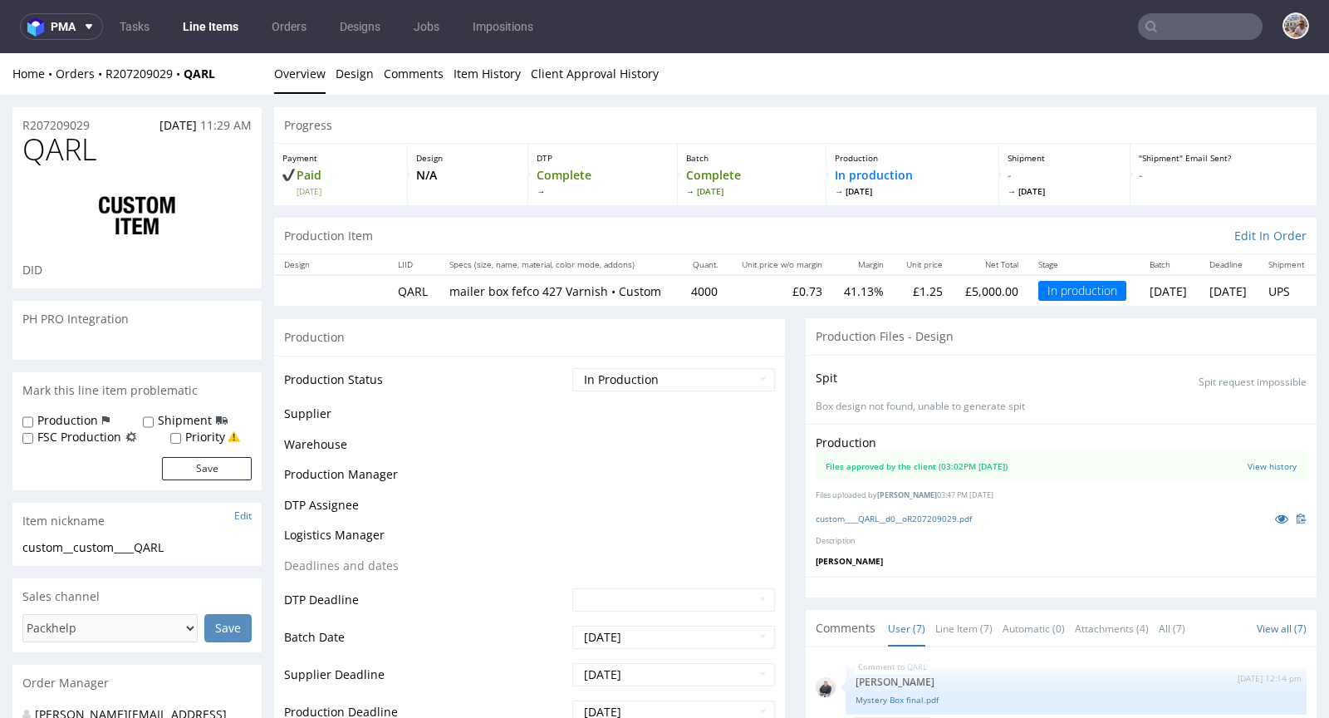
scroll to position [201, 0]
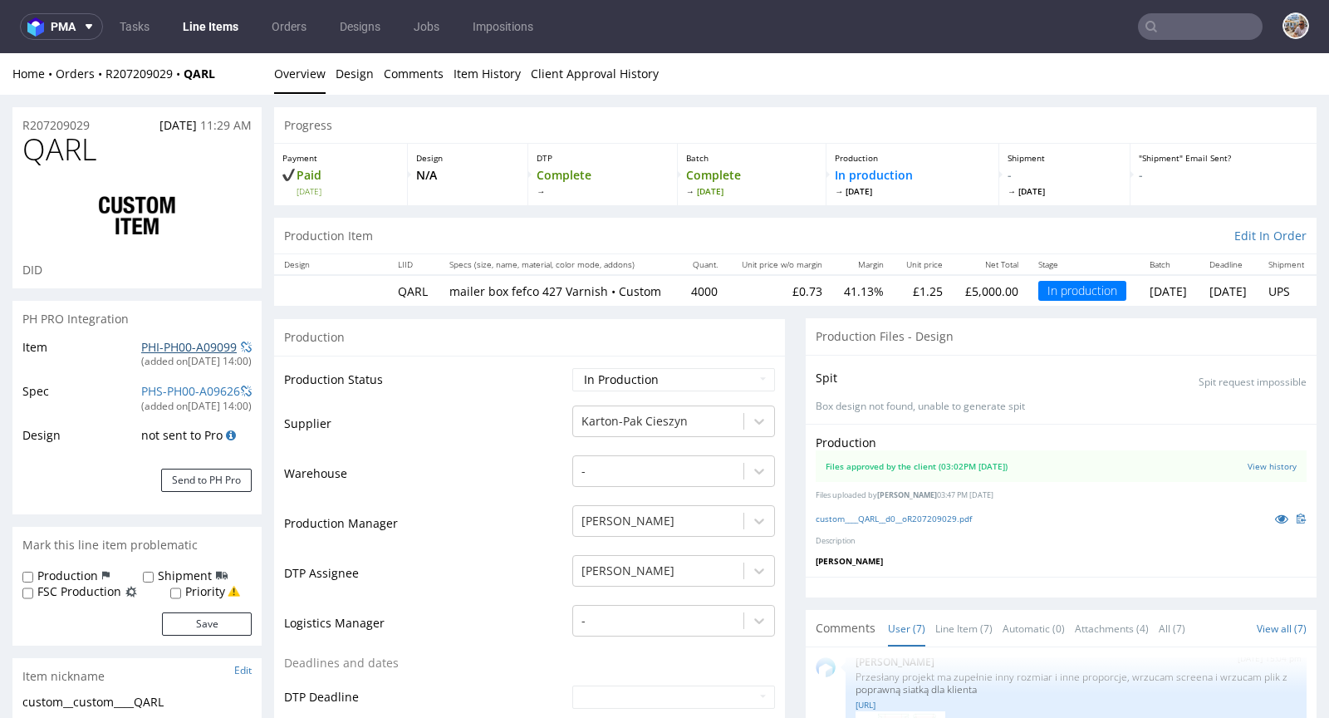
click at [199, 343] on link "PHI-PH00-A09099" at bounding box center [189, 347] width 96 height 16
